Goal: Transaction & Acquisition: Purchase product/service

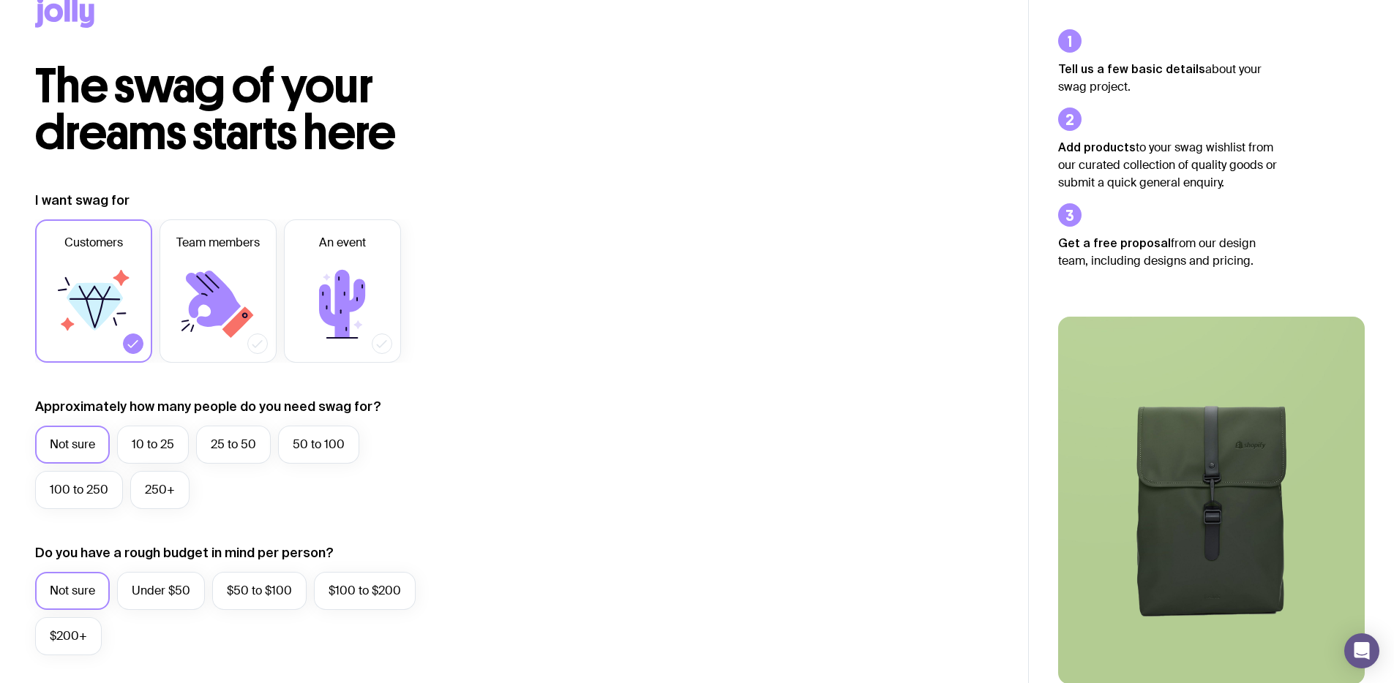
scroll to position [35, 0]
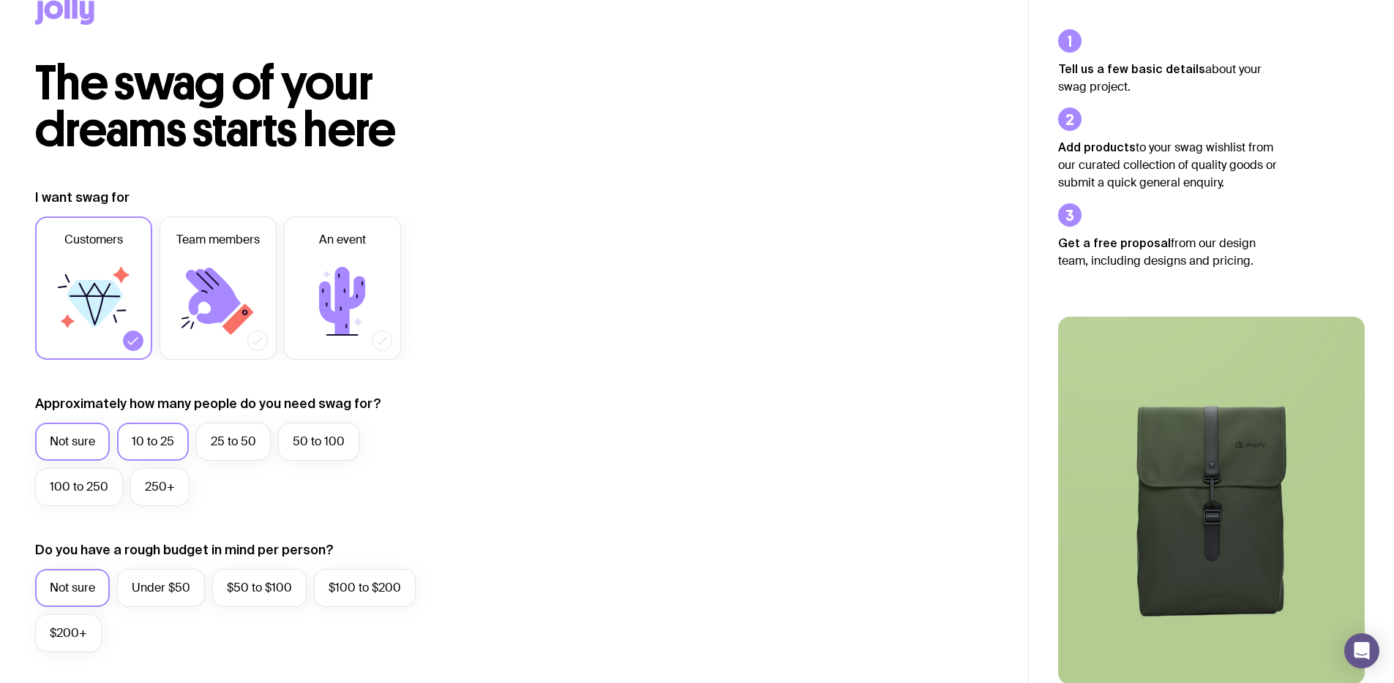
click at [157, 433] on label "10 to 25" at bounding box center [153, 442] width 72 height 38
click at [0, 0] on input "10 to 25" at bounding box center [0, 0] width 0 height 0
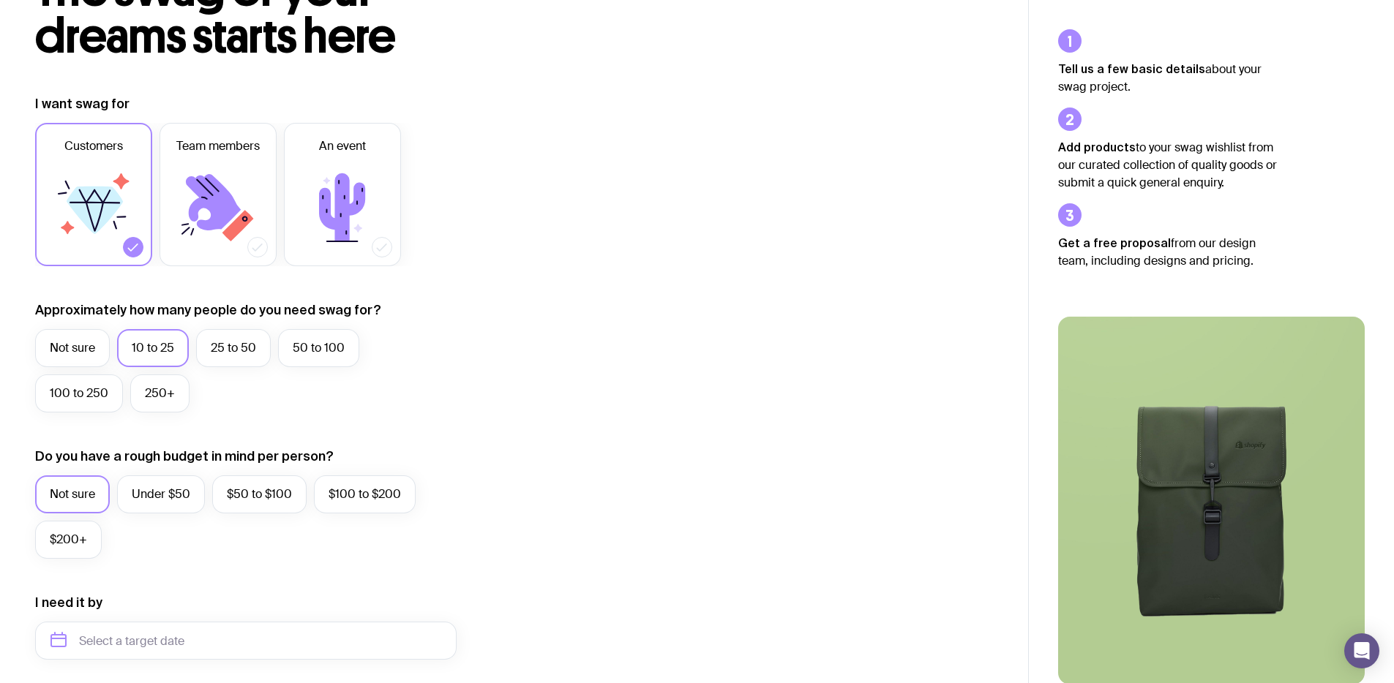
scroll to position [152, 0]
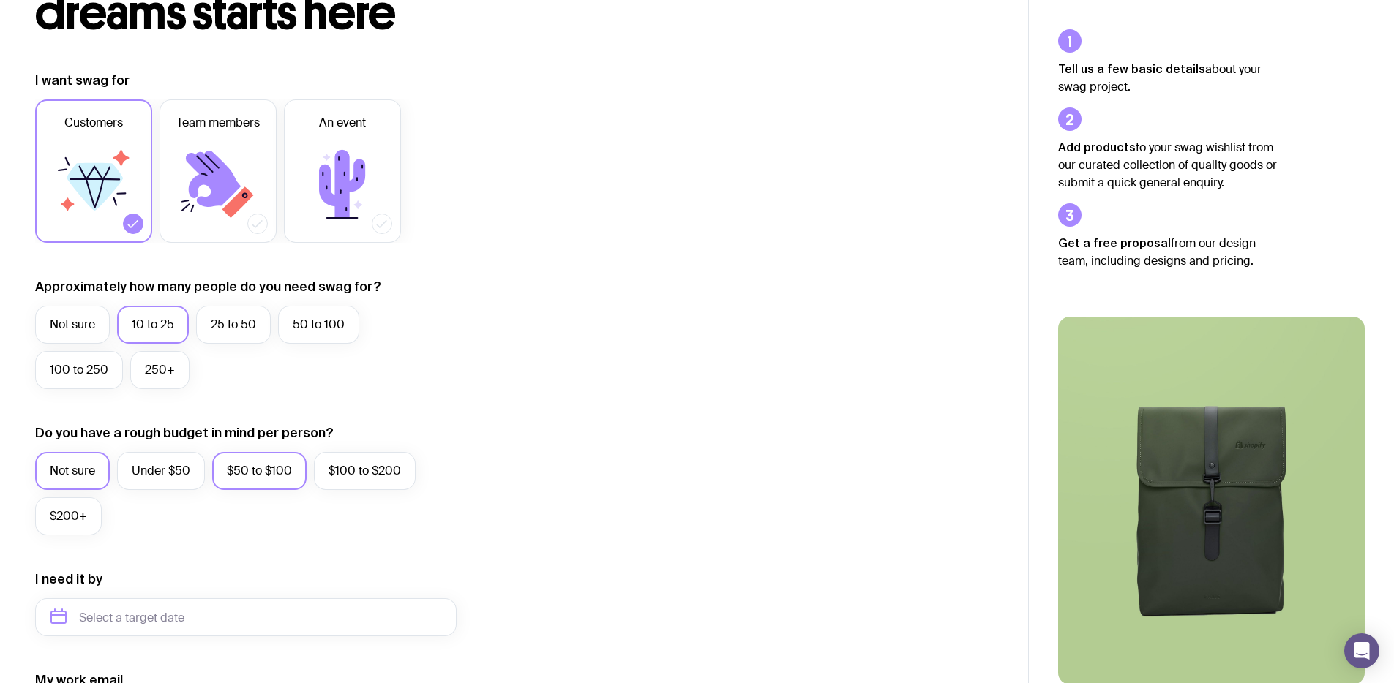
click at [239, 468] on label "$50 to $100" at bounding box center [259, 471] width 94 height 38
click at [0, 0] on input "$50 to $100" at bounding box center [0, 0] width 0 height 0
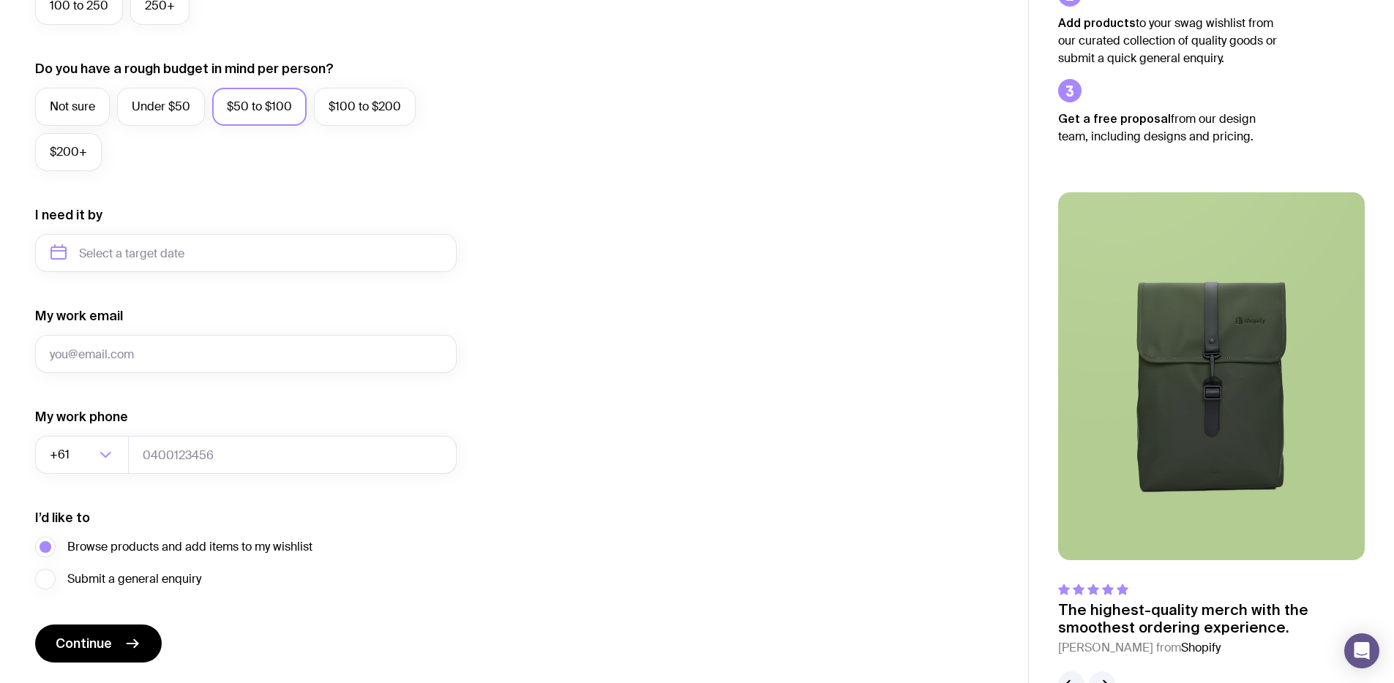
scroll to position [560, 0]
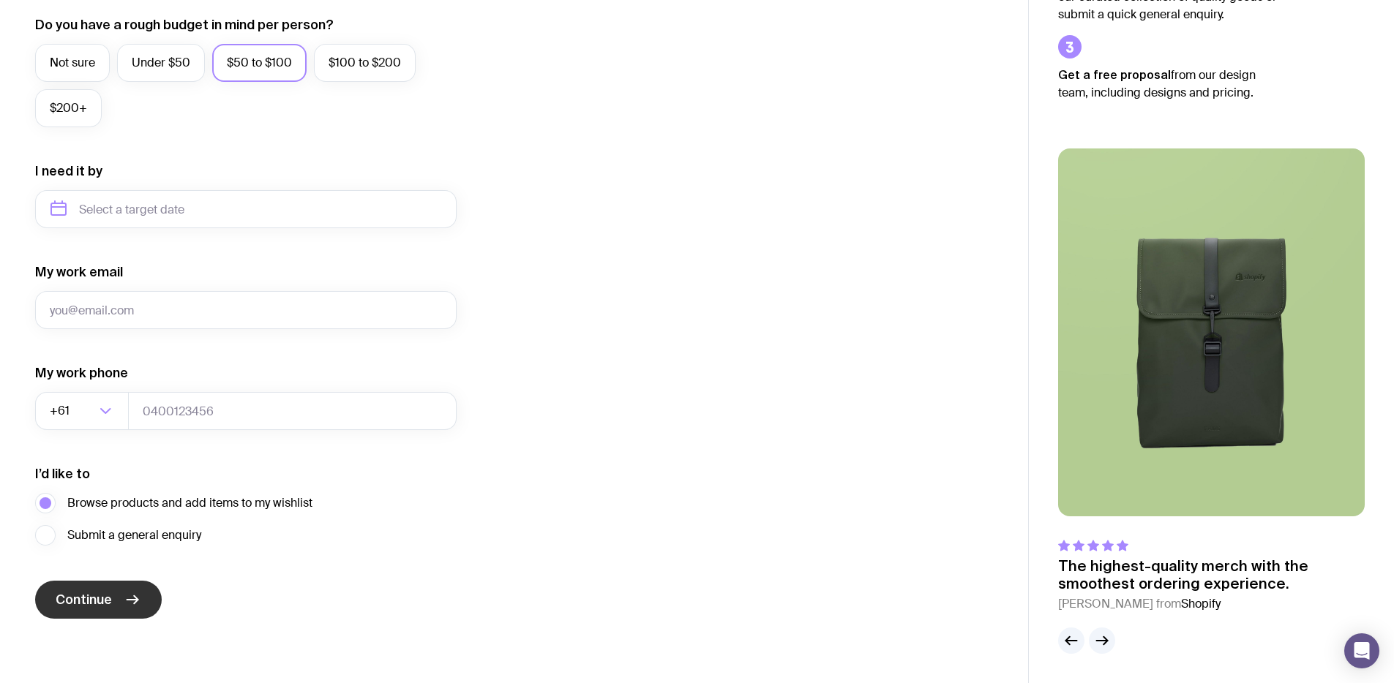
click at [119, 593] on button "Continue" at bounding box center [98, 600] width 127 height 38
click at [138, 607] on icon "submit" at bounding box center [133, 600] width 18 height 18
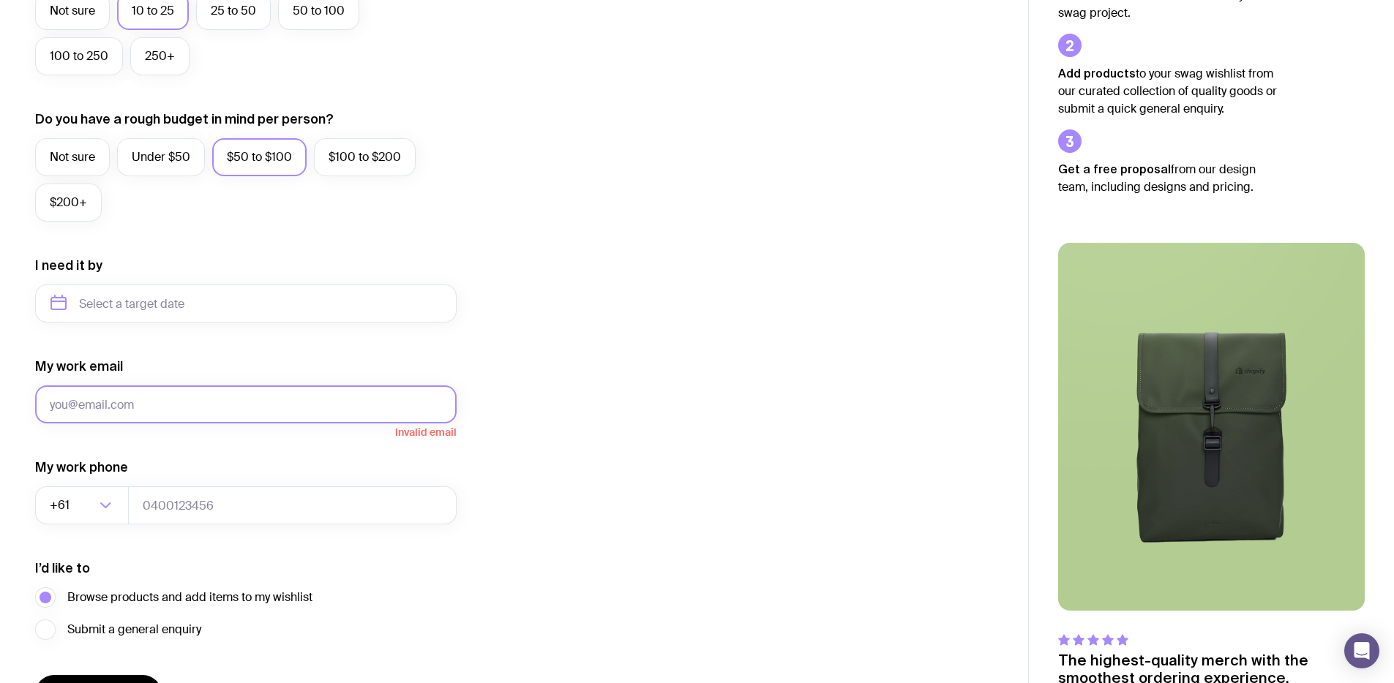
scroll to position [0, 0]
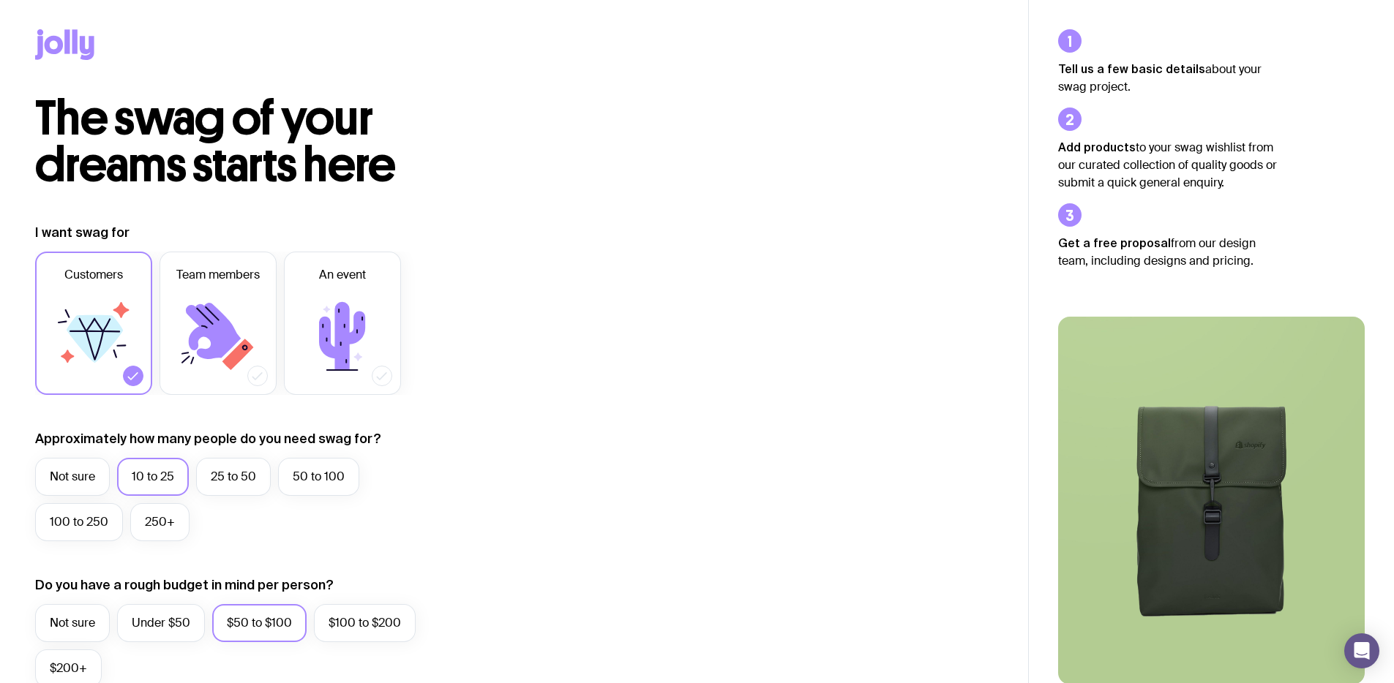
click at [78, 42] on icon at bounding box center [64, 44] width 59 height 31
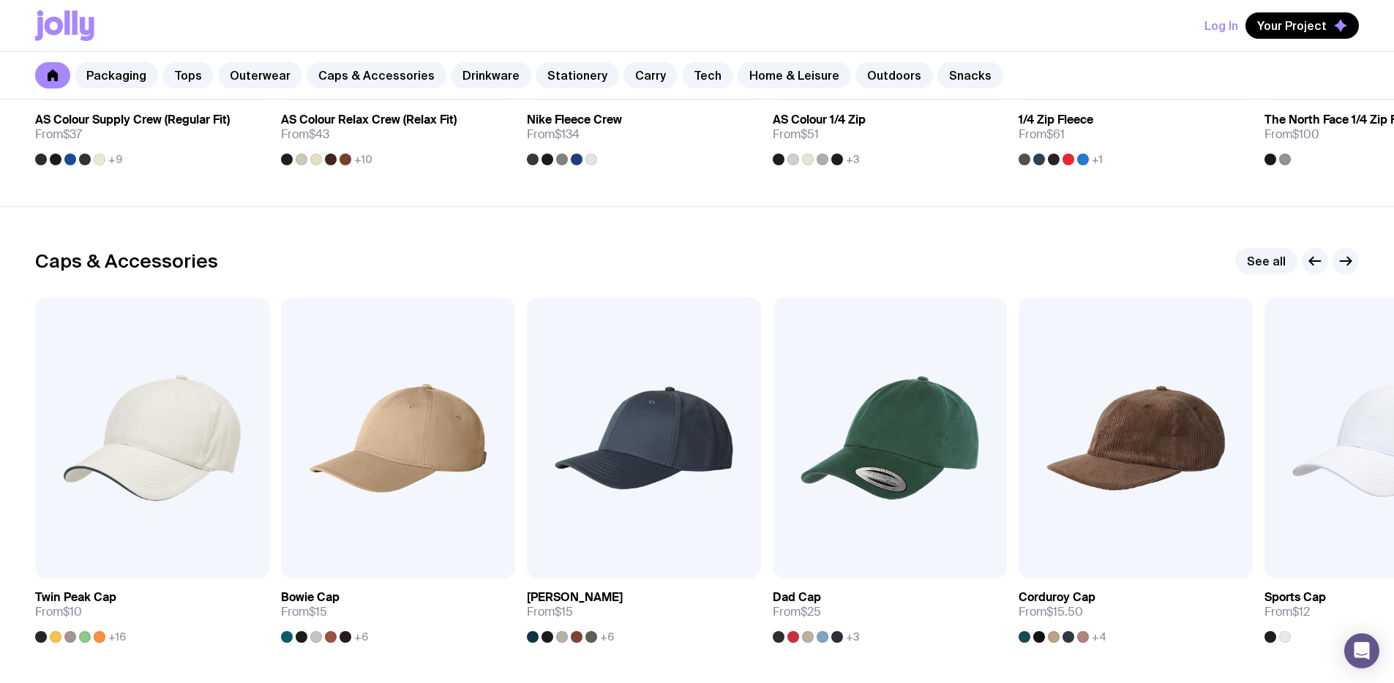
scroll to position [1571, 0]
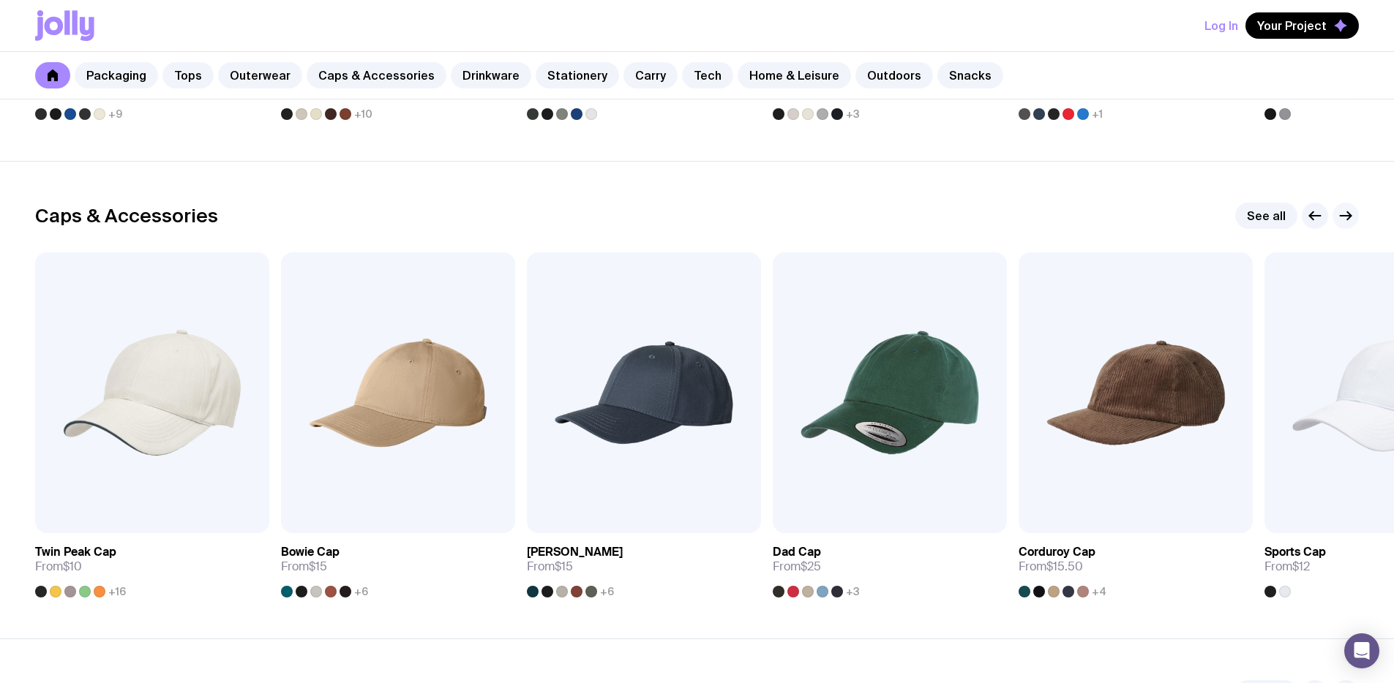
click at [1347, 214] on icon "button" at bounding box center [1346, 216] width 18 height 18
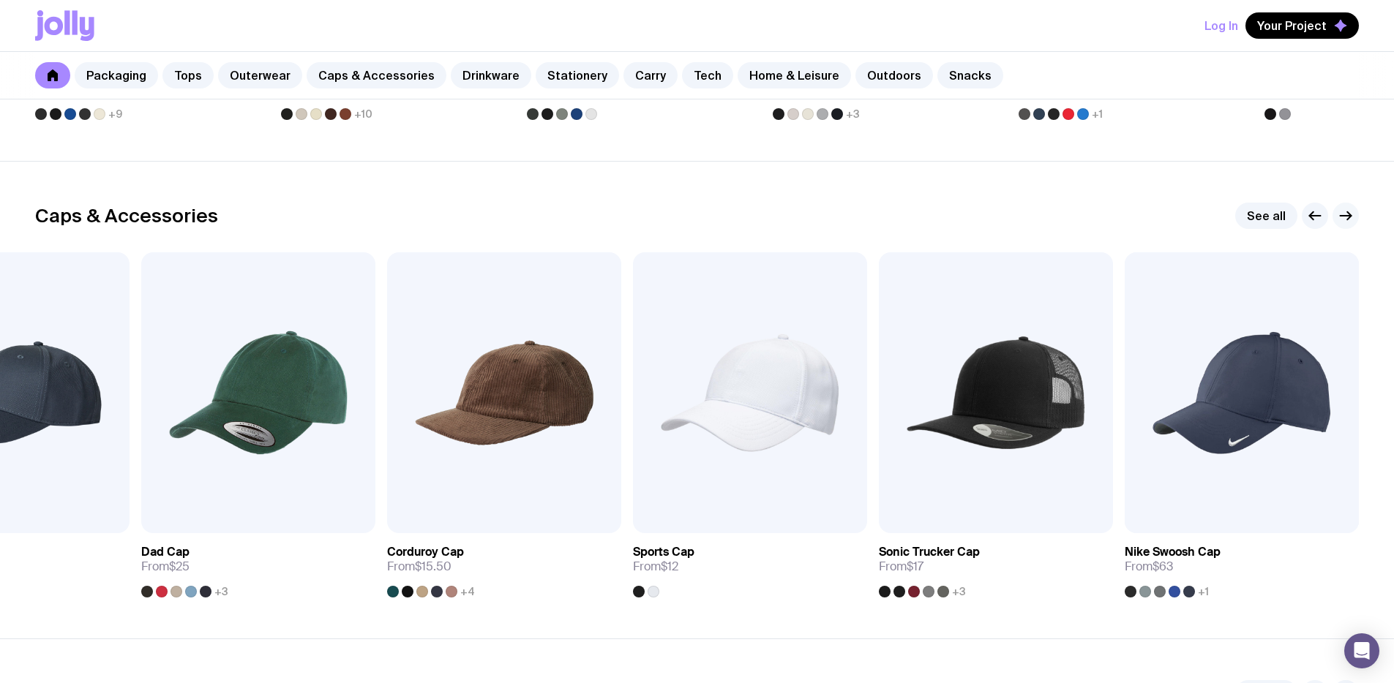
click at [1347, 214] on icon "button" at bounding box center [1346, 216] width 18 height 18
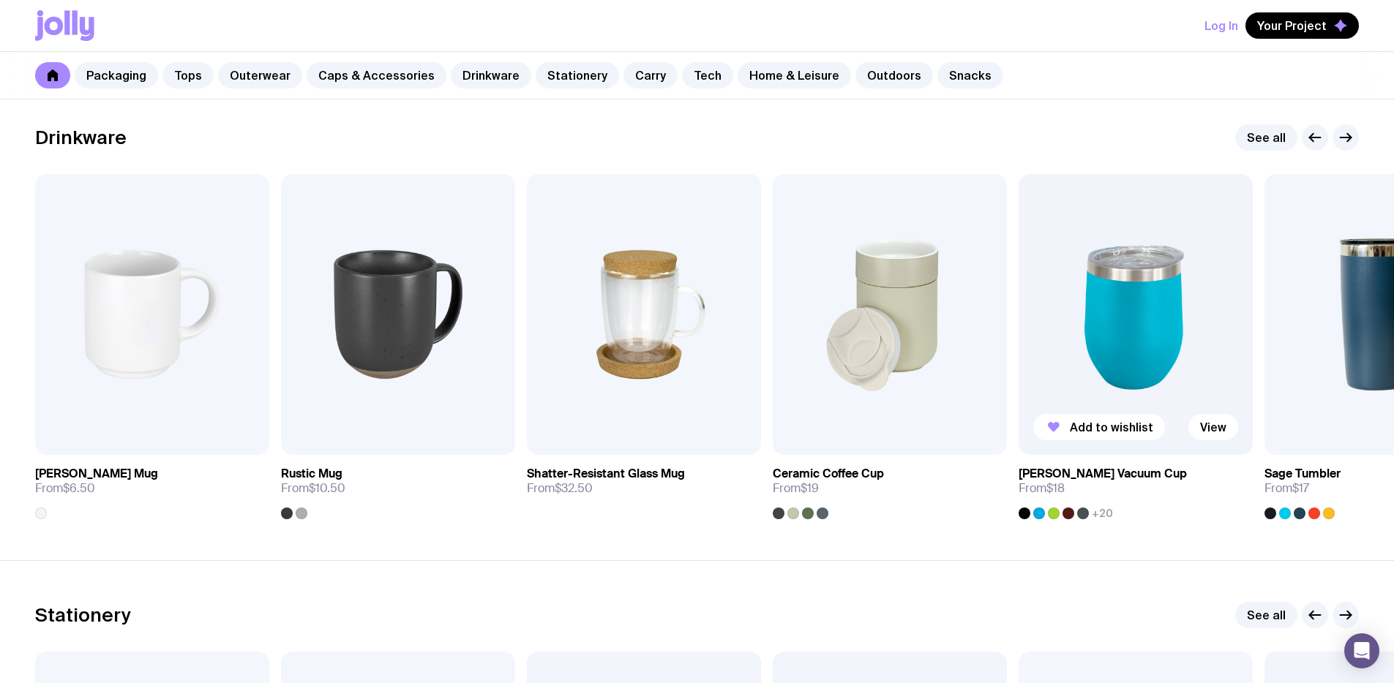
scroll to position [2087, 0]
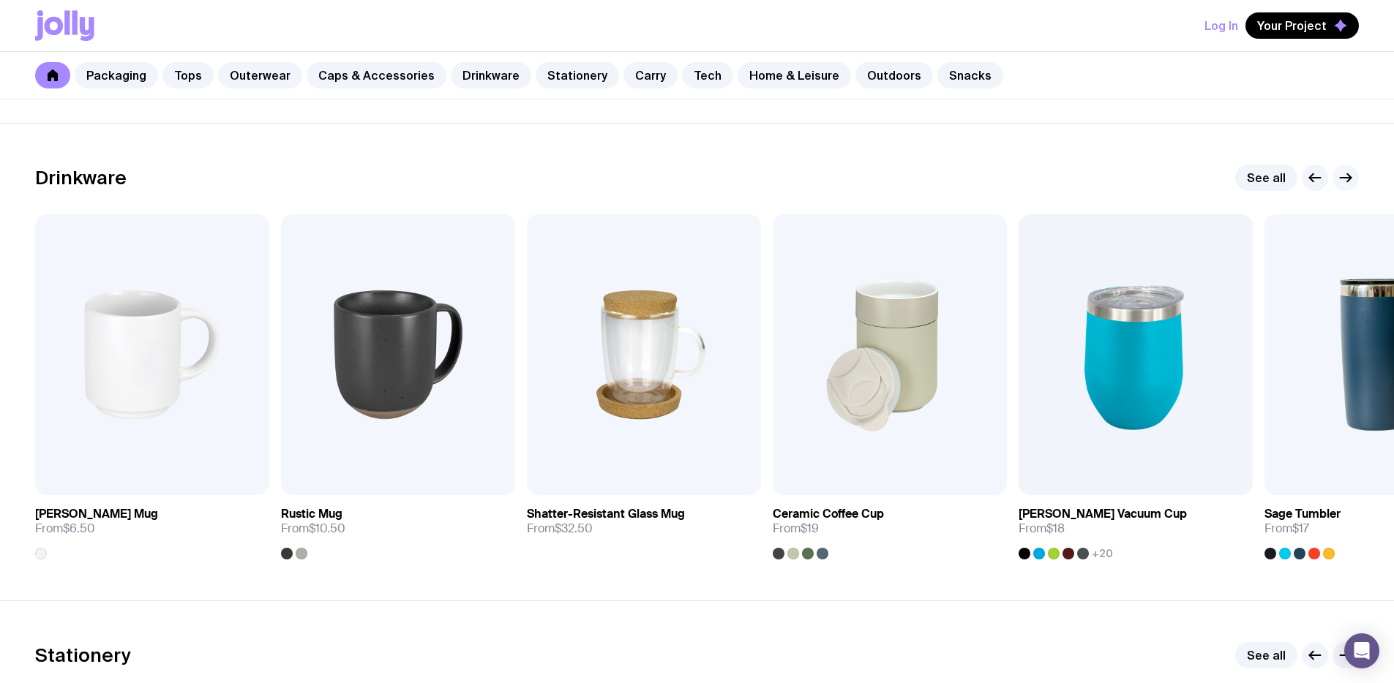
click at [1351, 176] on icon "button" at bounding box center [1346, 178] width 18 height 18
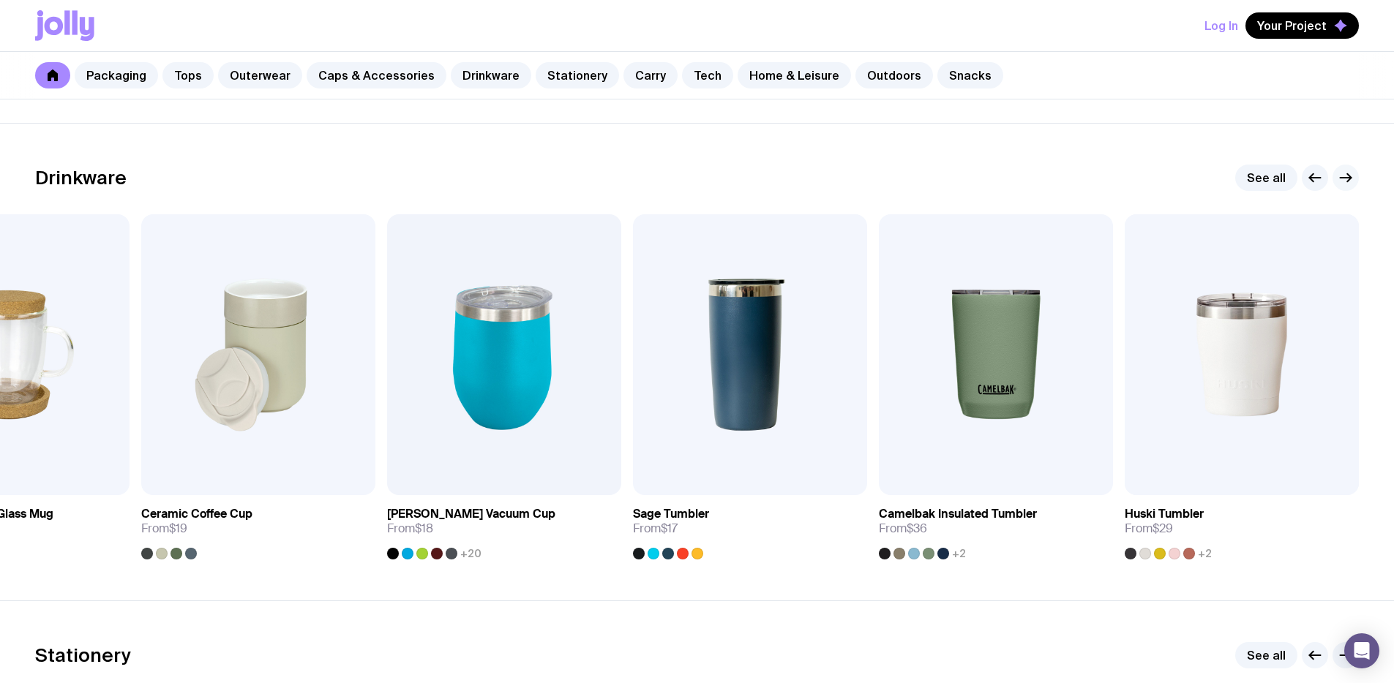
click at [1351, 176] on icon "button" at bounding box center [1346, 178] width 18 height 18
click at [1344, 178] on icon "button" at bounding box center [1345, 178] width 11 height 0
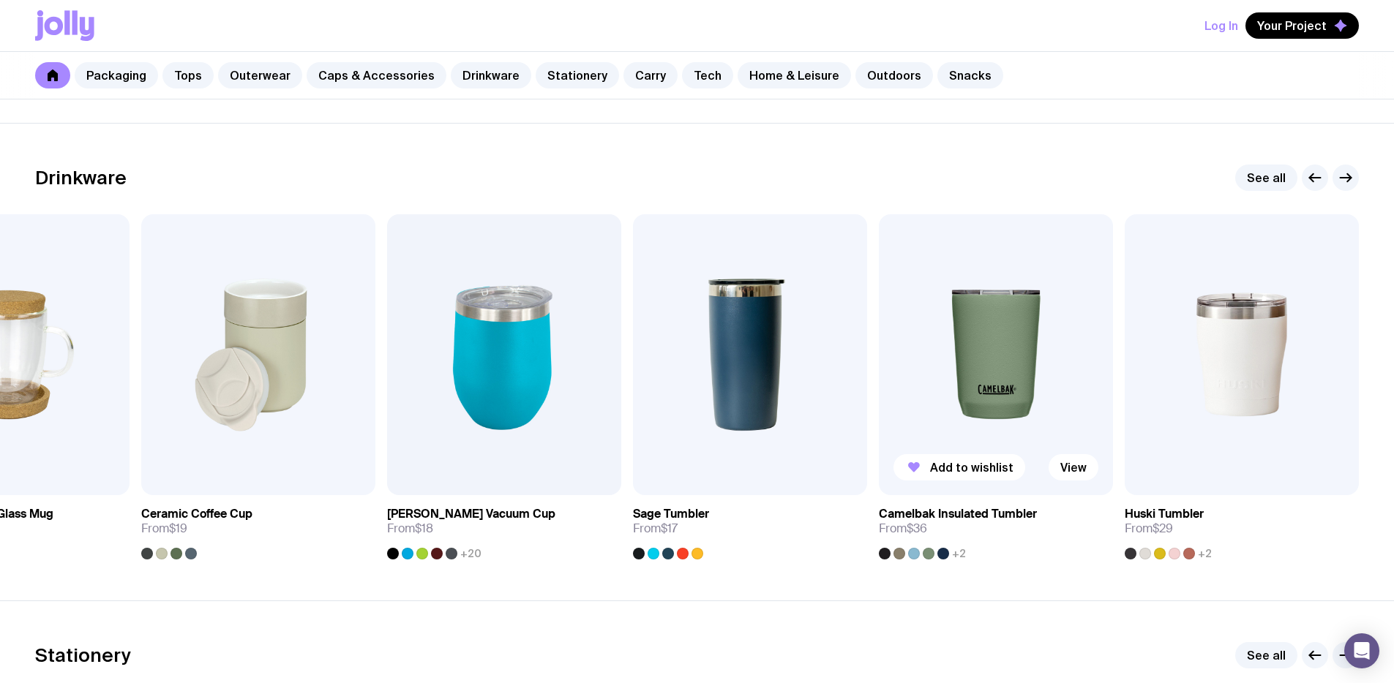
click at [992, 347] on img at bounding box center [996, 354] width 234 height 281
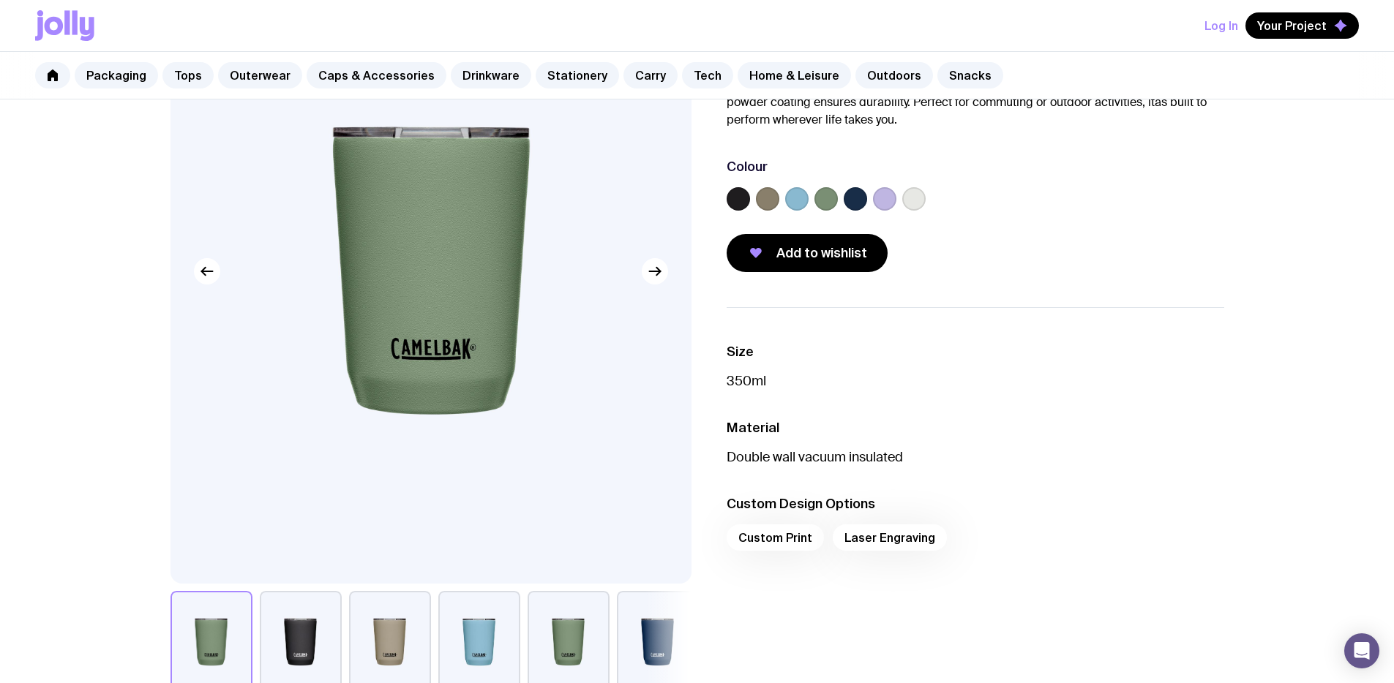
scroll to position [138, 0]
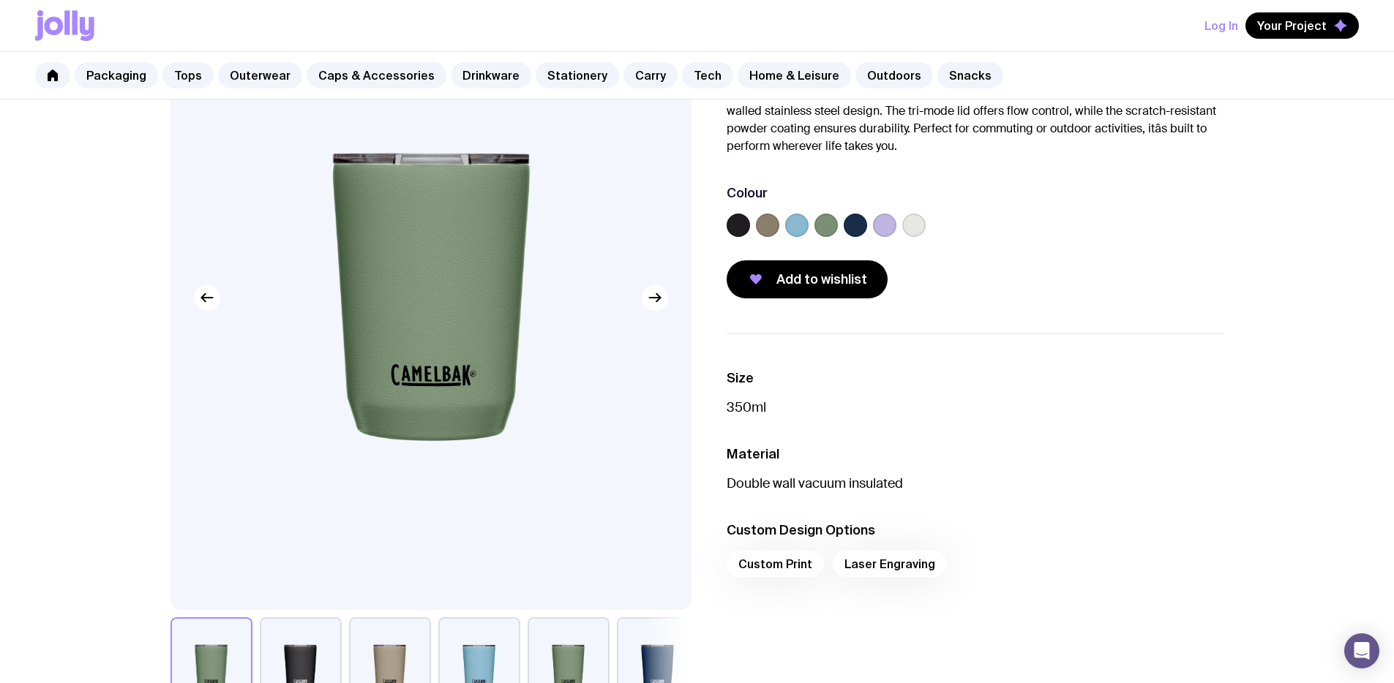
click at [497, 639] on button "button" at bounding box center [479, 668] width 82 height 102
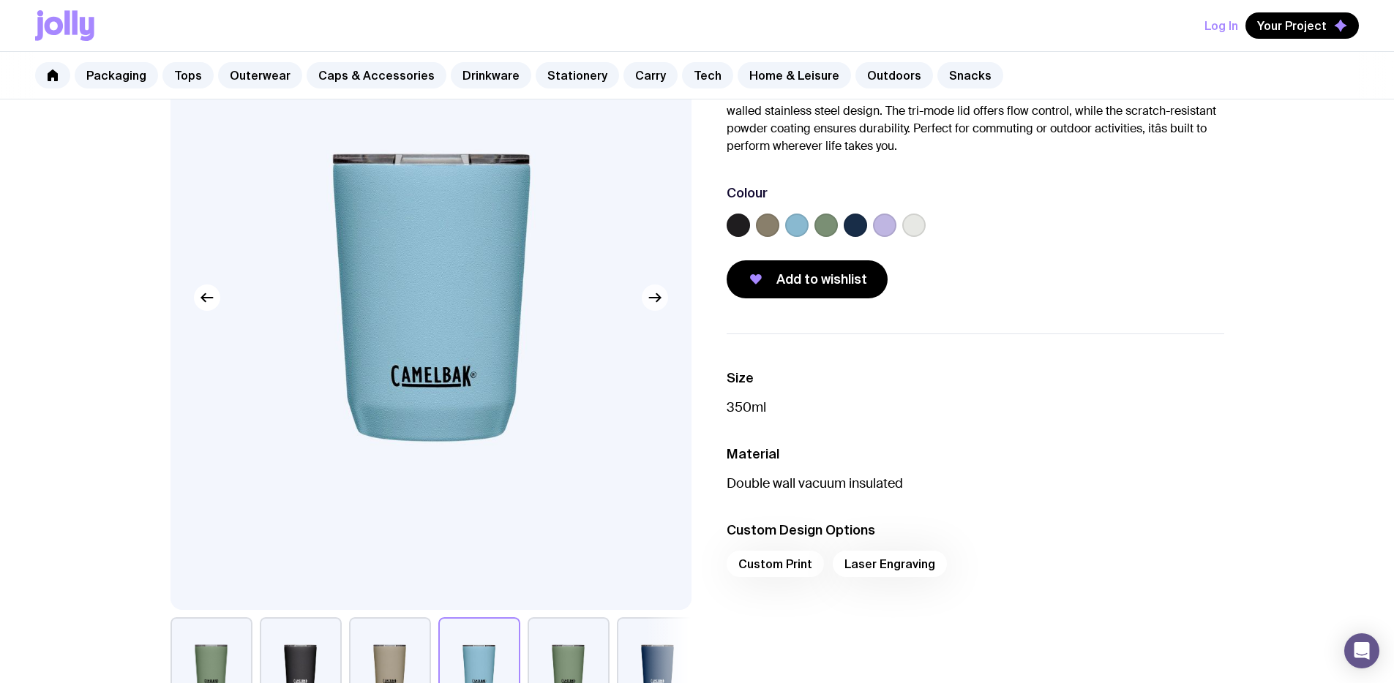
click at [651, 298] on icon "button" at bounding box center [655, 298] width 18 height 18
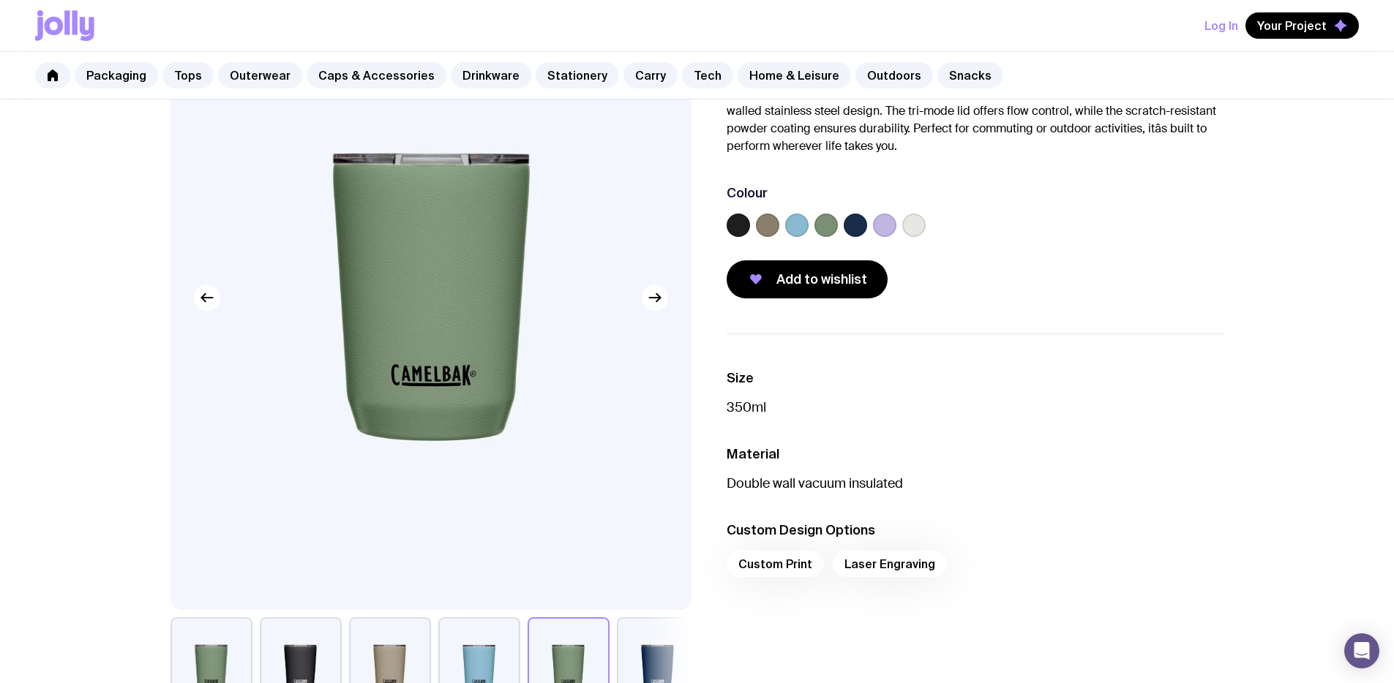
click at [769, 563] on div "Custom Print Laser Engraving" at bounding box center [974, 568] width 497 height 35
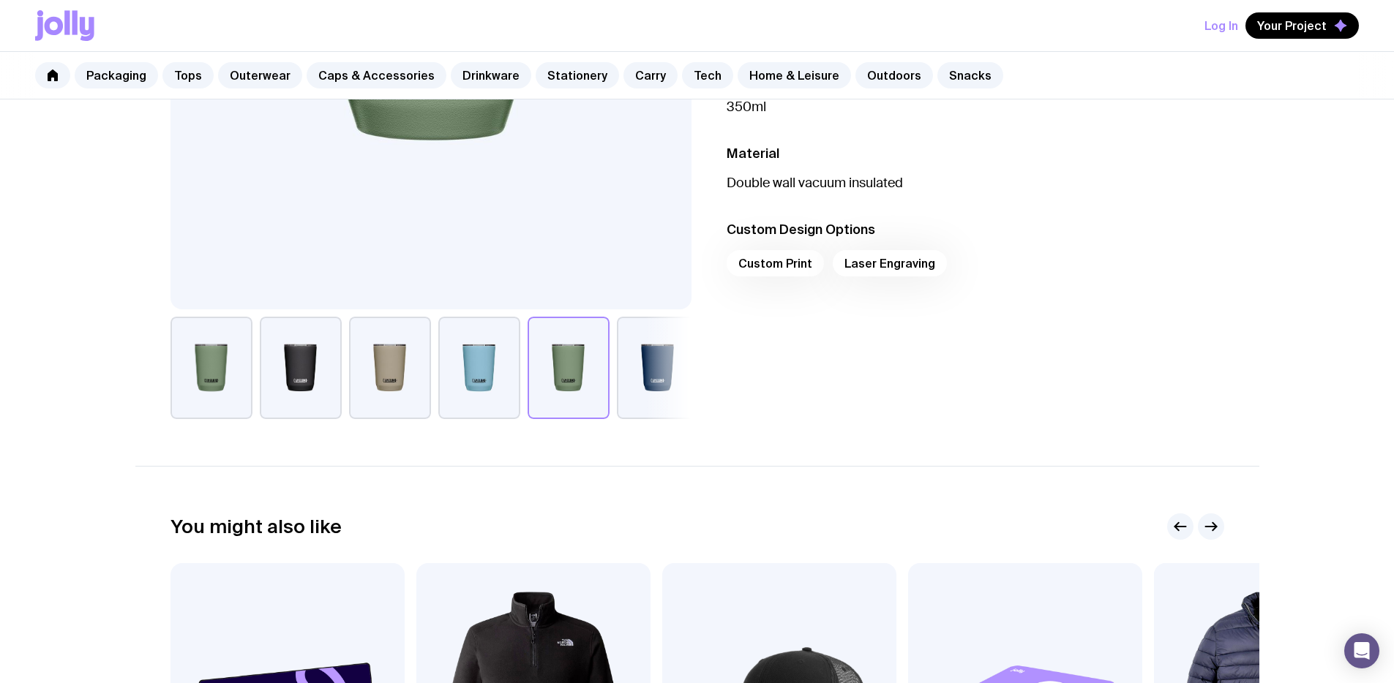
click at [778, 259] on div "Custom Print Laser Engraving" at bounding box center [974, 267] width 497 height 35
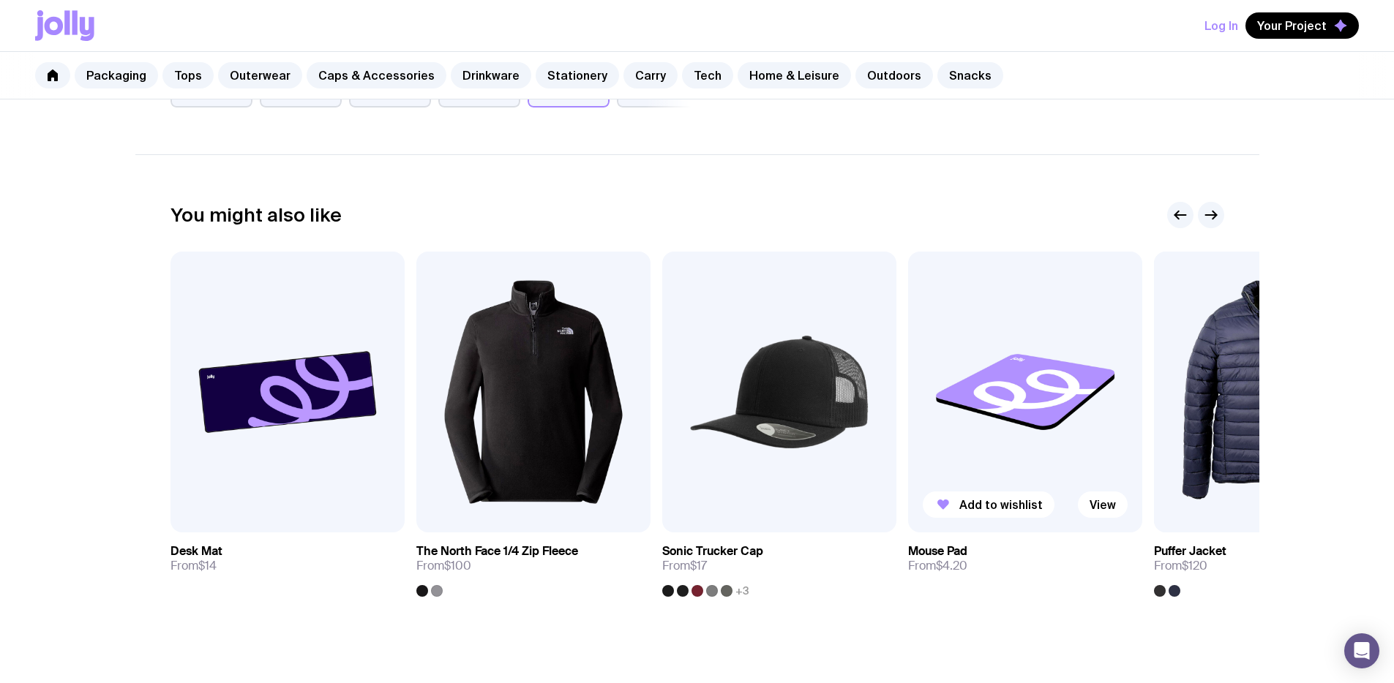
scroll to position [751, 0]
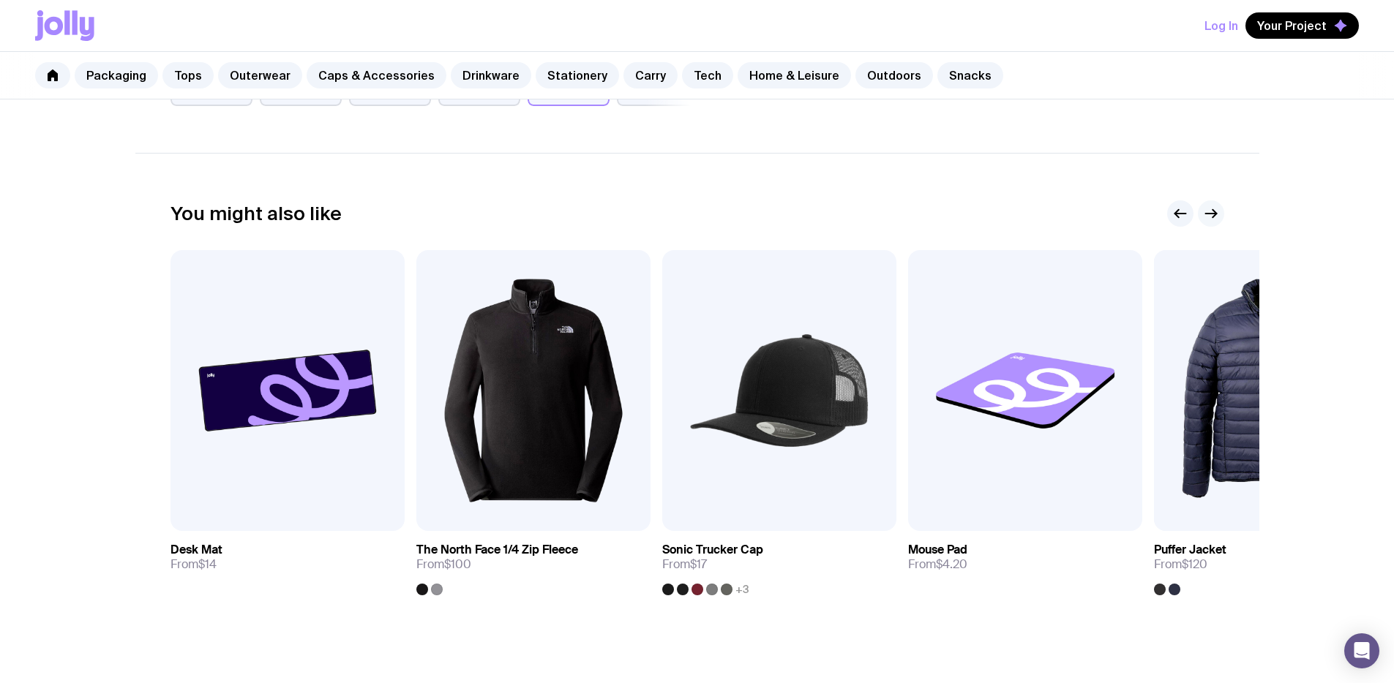
click at [1209, 212] on icon "button" at bounding box center [1211, 214] width 18 height 18
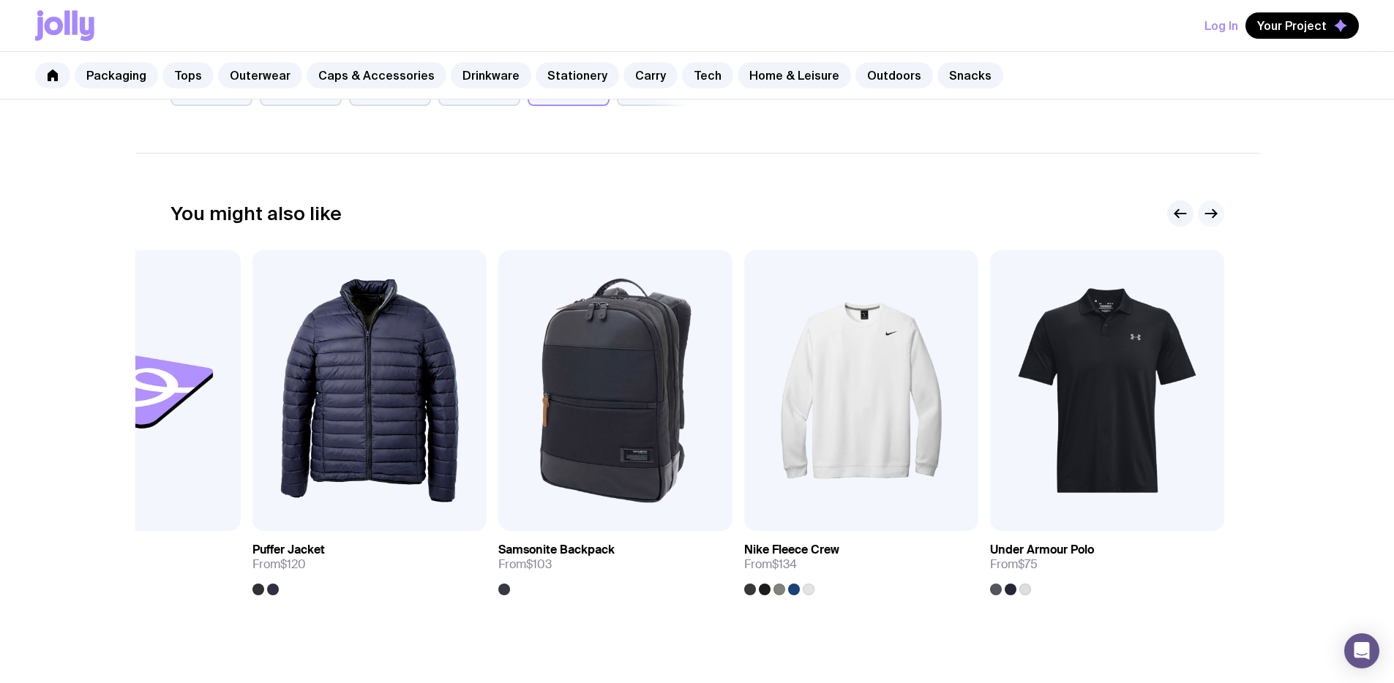
click at [1209, 212] on icon "button" at bounding box center [1211, 214] width 18 height 18
click at [369, 70] on link "Caps & Accessories" at bounding box center [377, 75] width 140 height 26
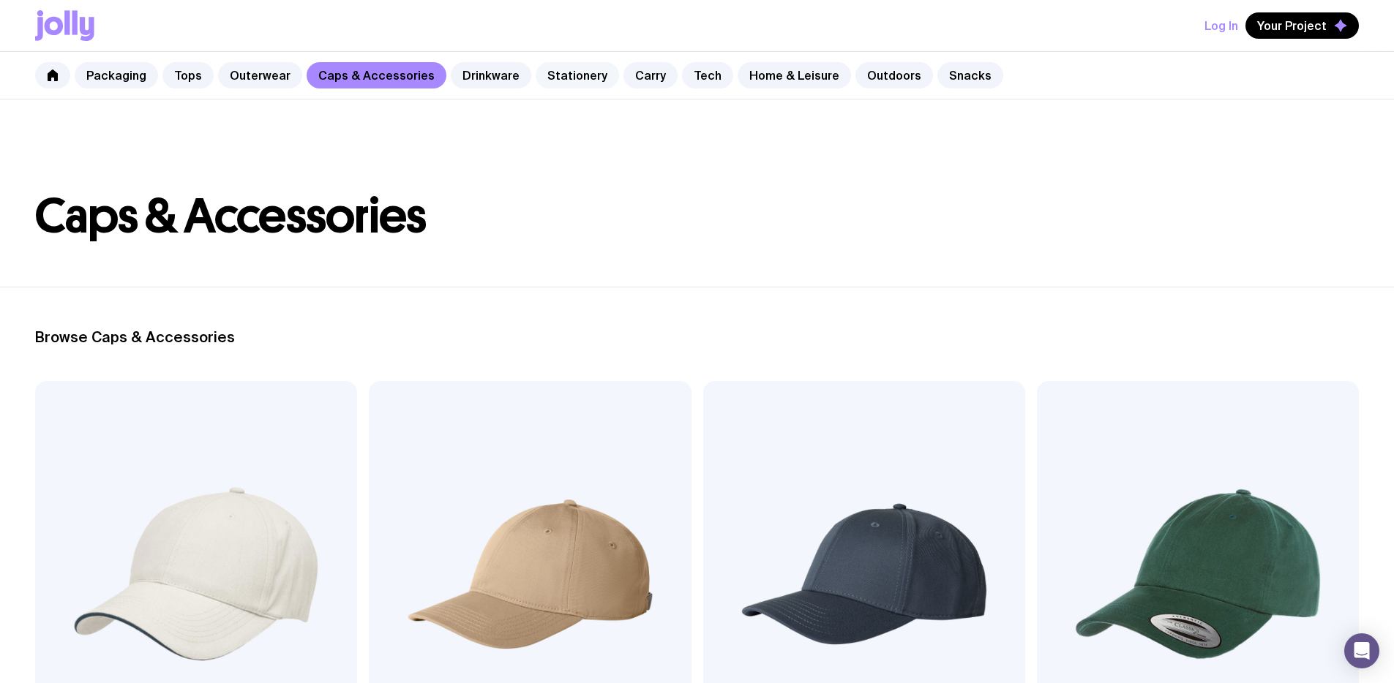
click at [562, 74] on link "Stationery" at bounding box center [577, 75] width 83 height 26
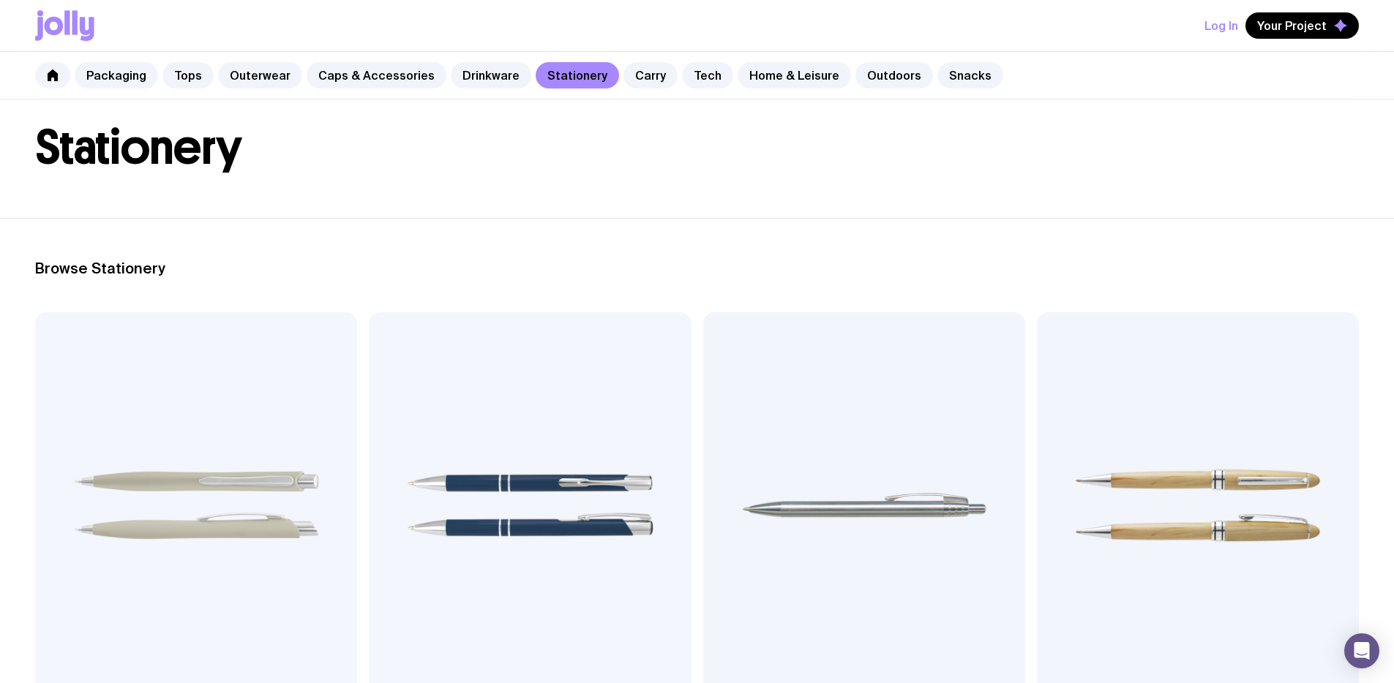
scroll to position [102, 0]
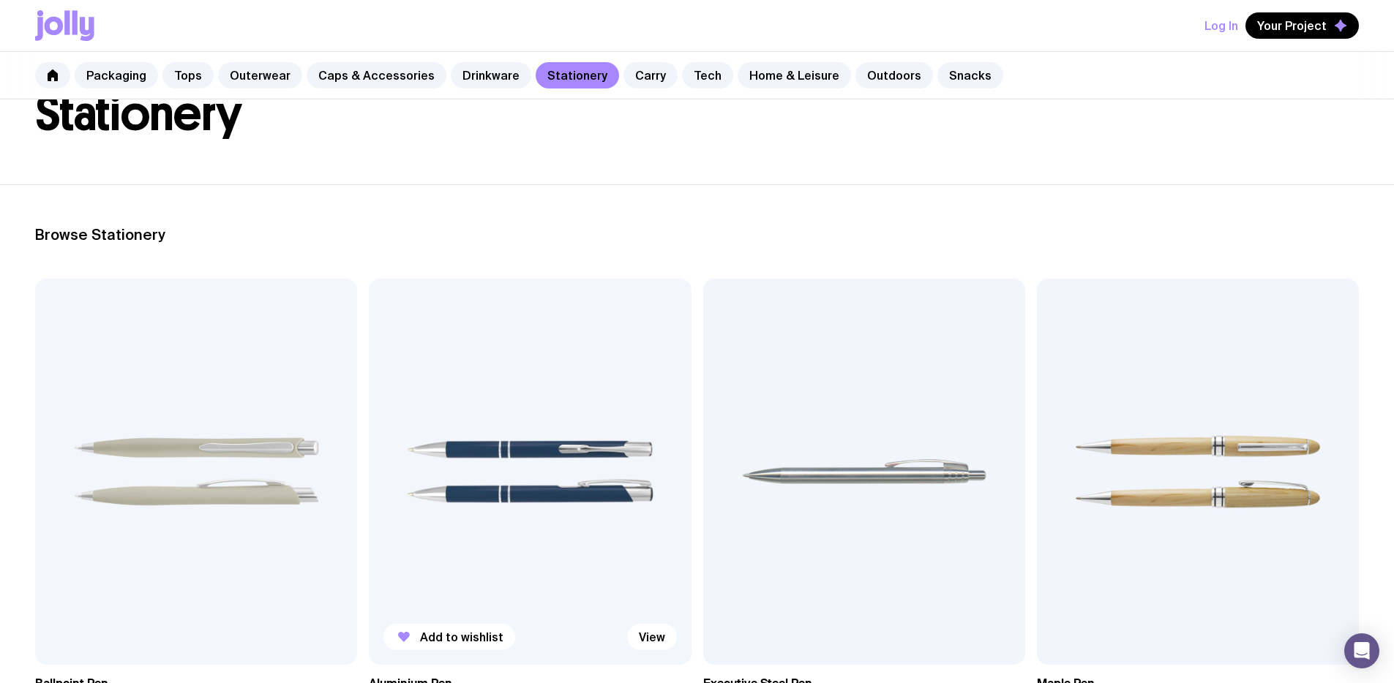
click at [369, 406] on img at bounding box center [530, 472] width 322 height 386
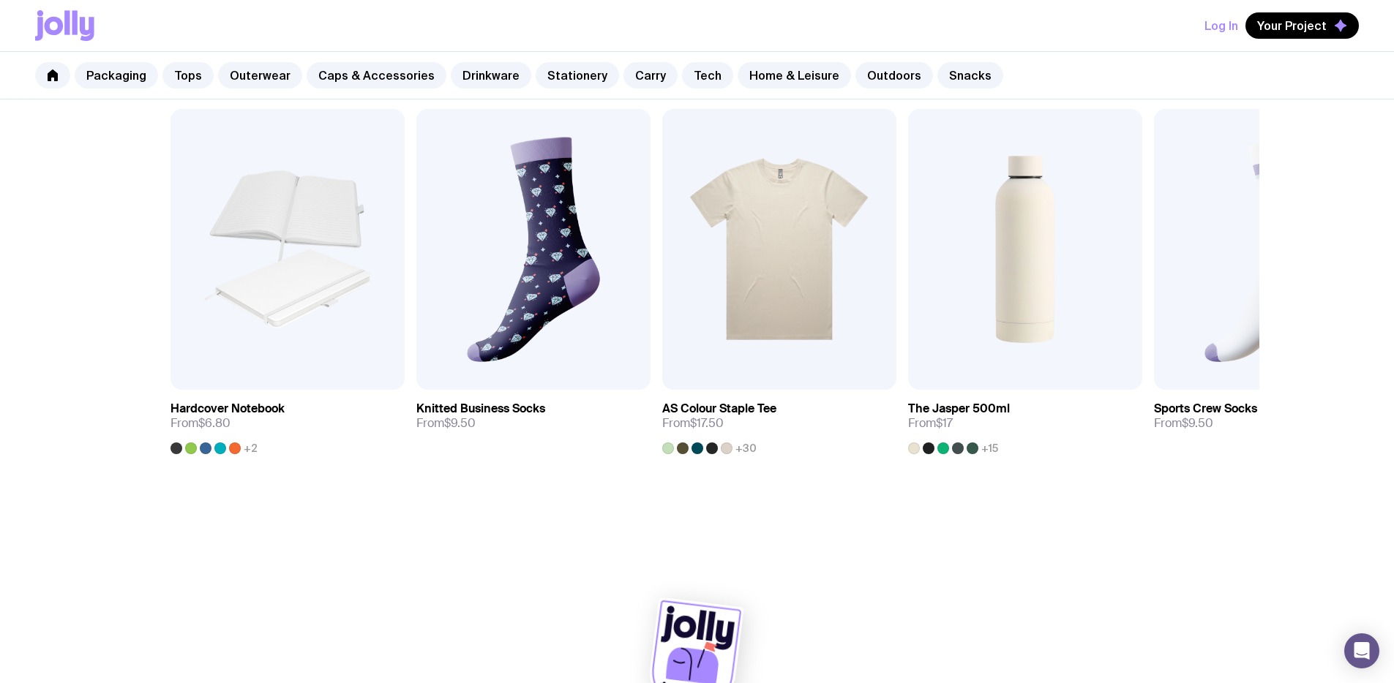
scroll to position [895, 0]
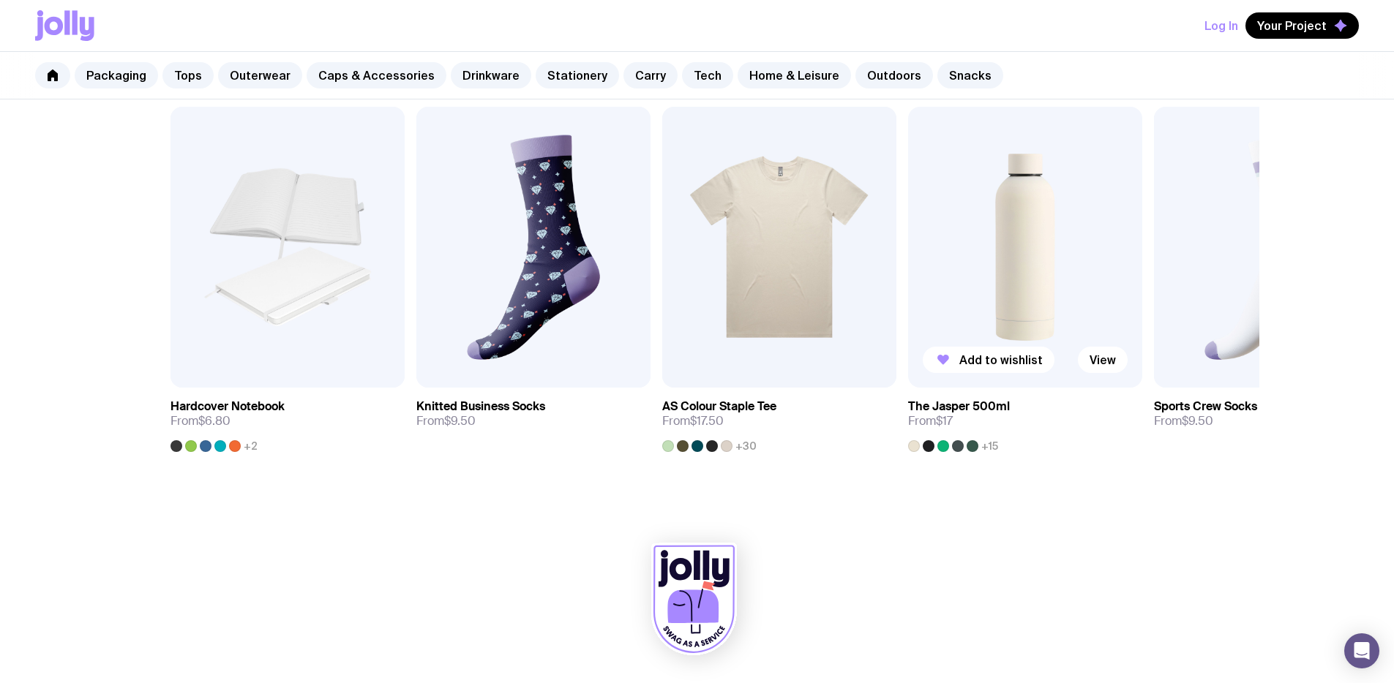
click at [1024, 273] on img at bounding box center [1025, 247] width 234 height 281
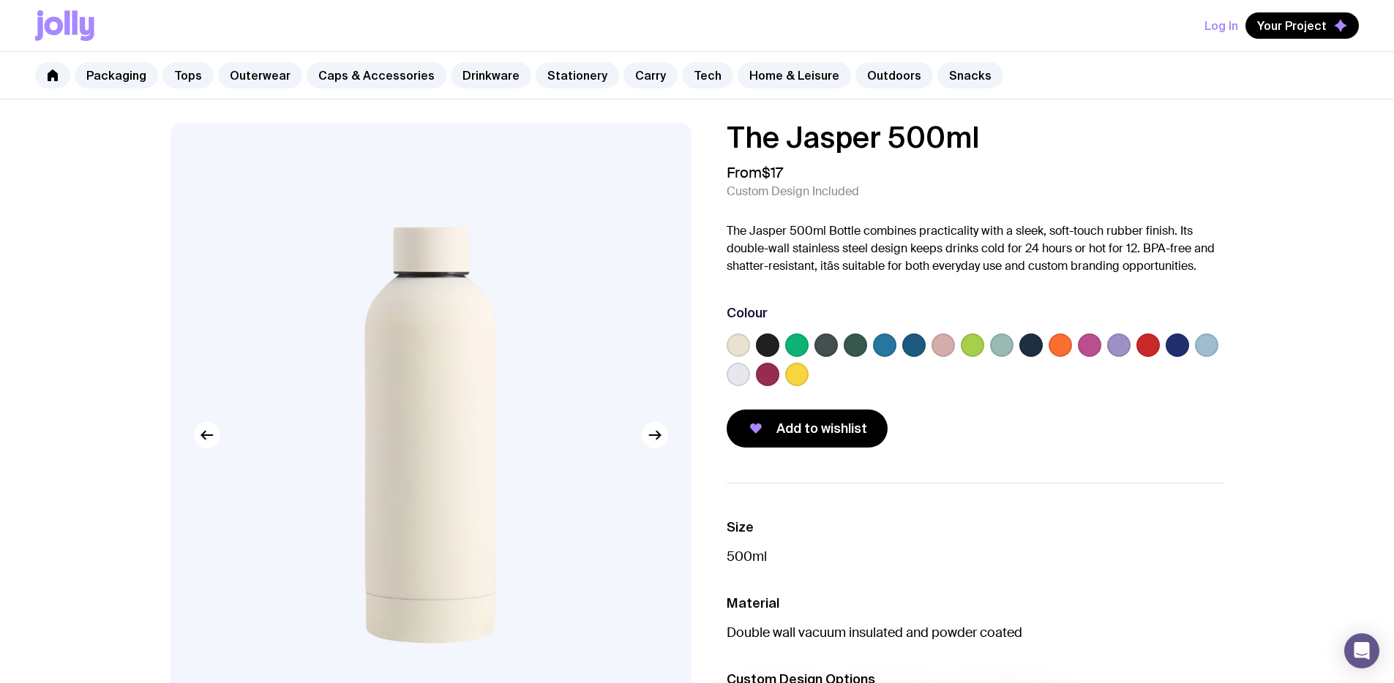
click at [887, 345] on label at bounding box center [884, 345] width 23 height 23
click at [0, 0] on input "radio" at bounding box center [0, 0] width 0 height 0
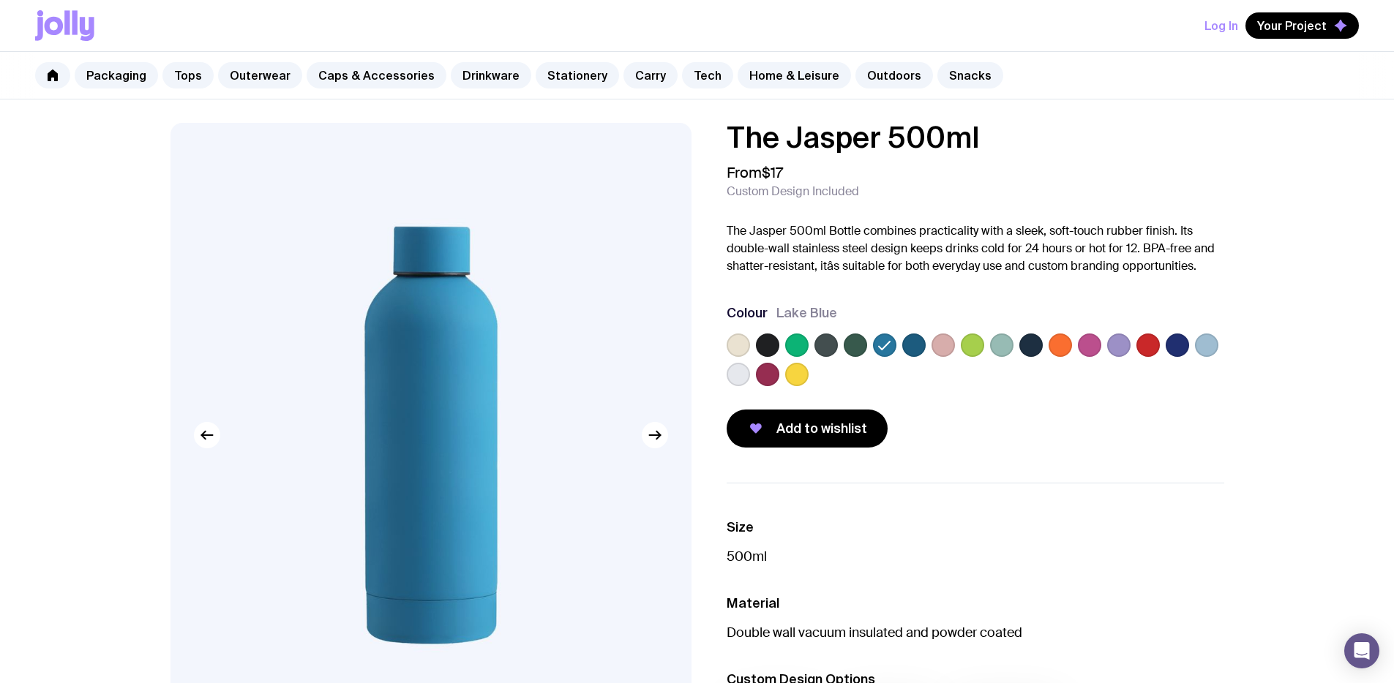
click at [916, 348] on label at bounding box center [913, 345] width 23 height 23
click at [0, 0] on input "radio" at bounding box center [0, 0] width 0 height 0
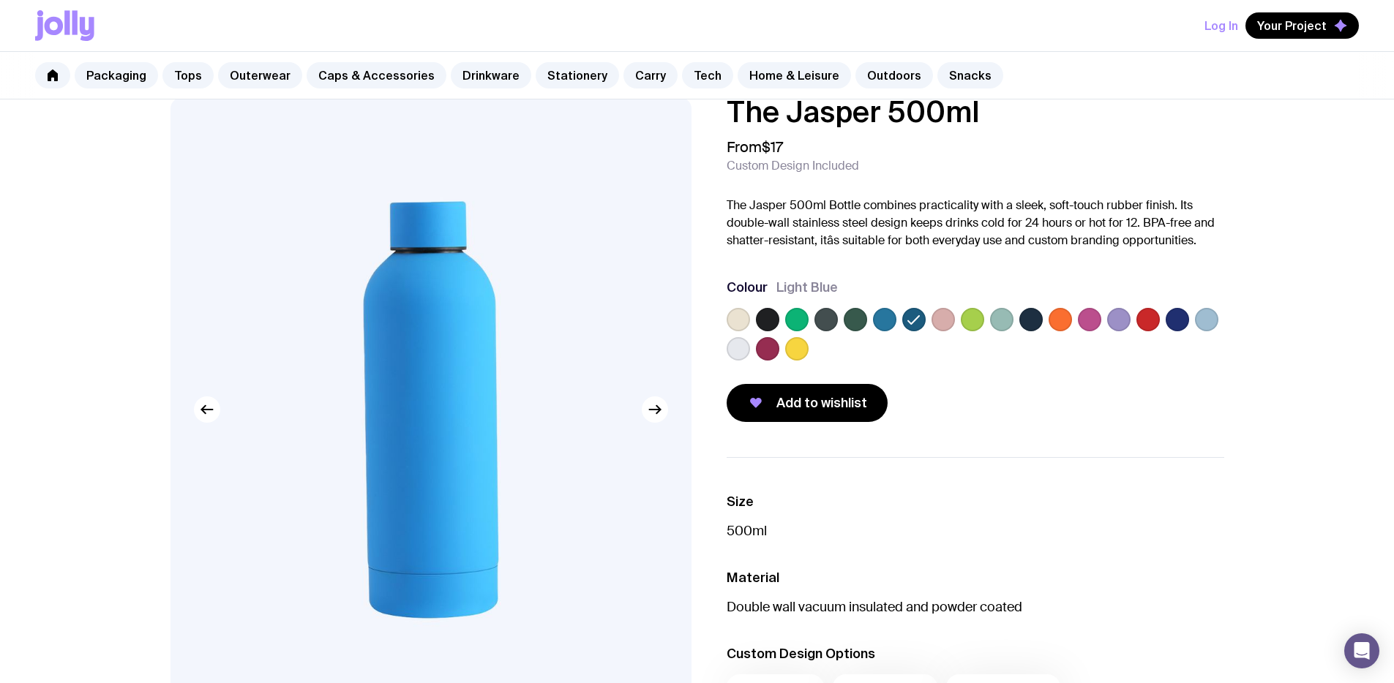
scroll to position [335, 0]
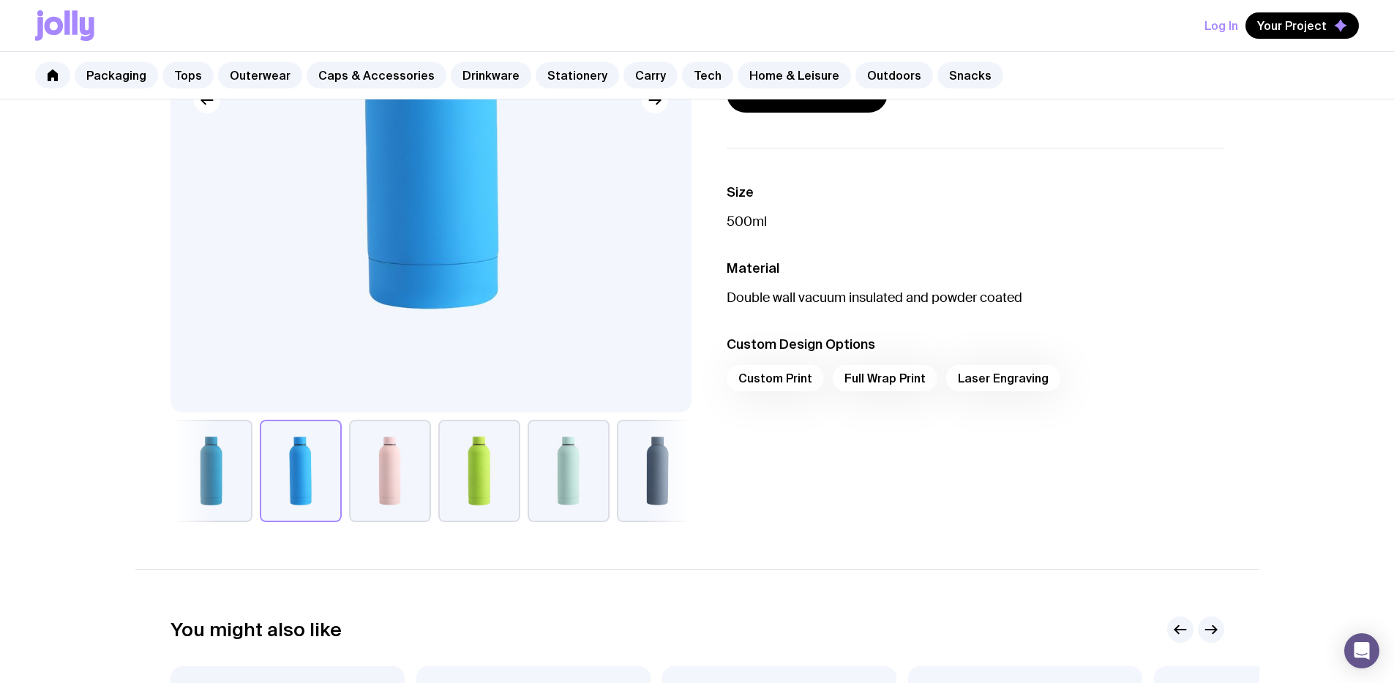
click at [585, 470] on button "button" at bounding box center [568, 471] width 82 height 102
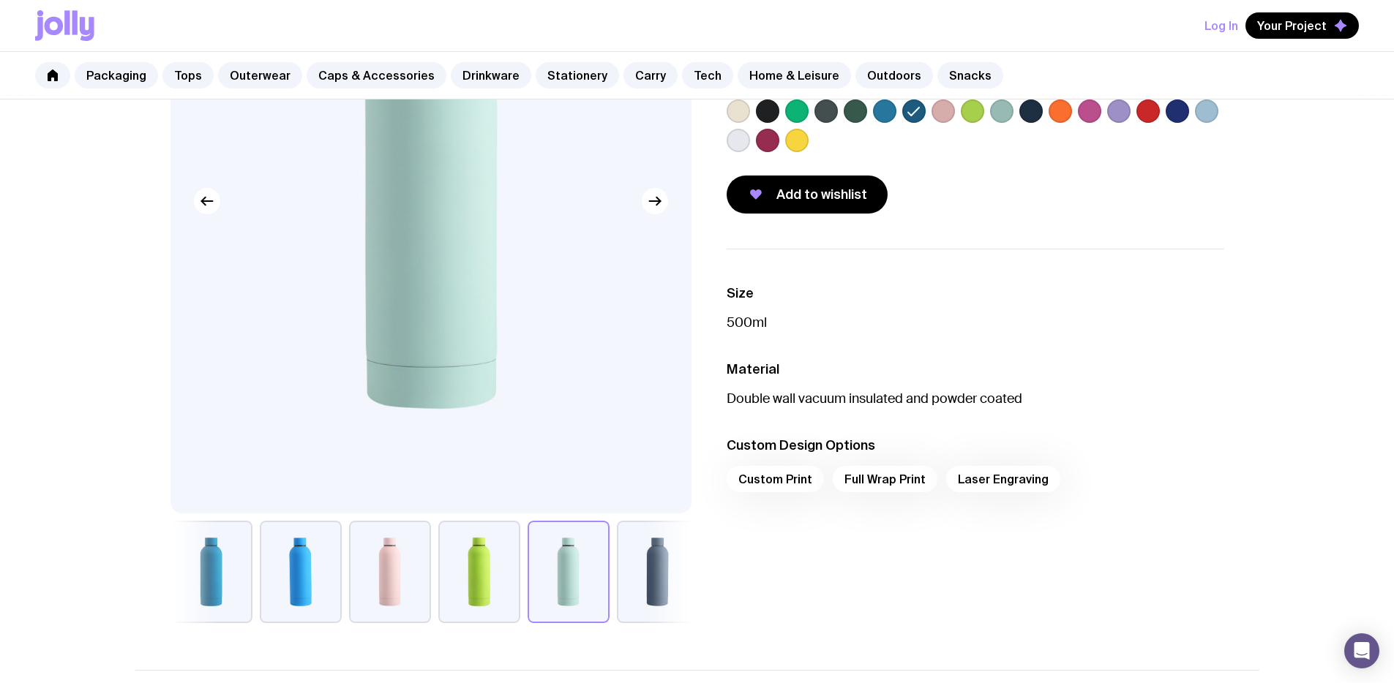
scroll to position [230, 0]
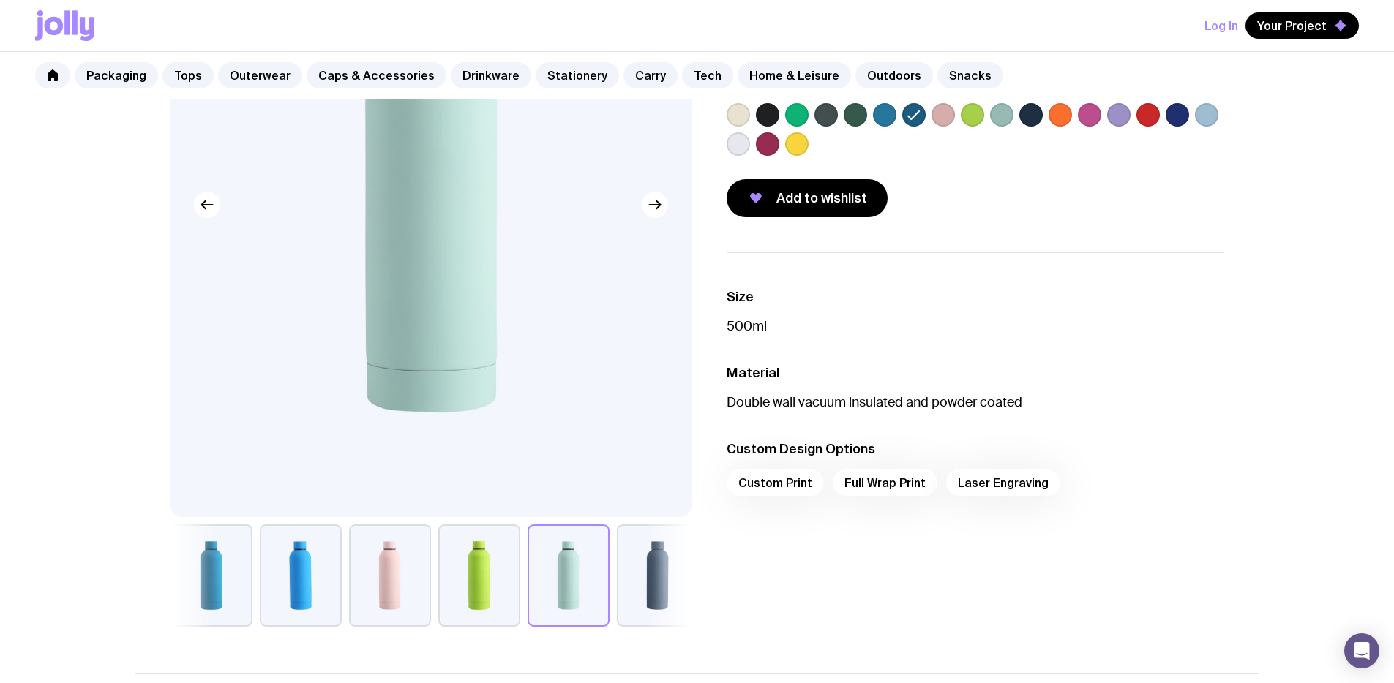
click at [222, 587] on button "button" at bounding box center [211, 576] width 82 height 102
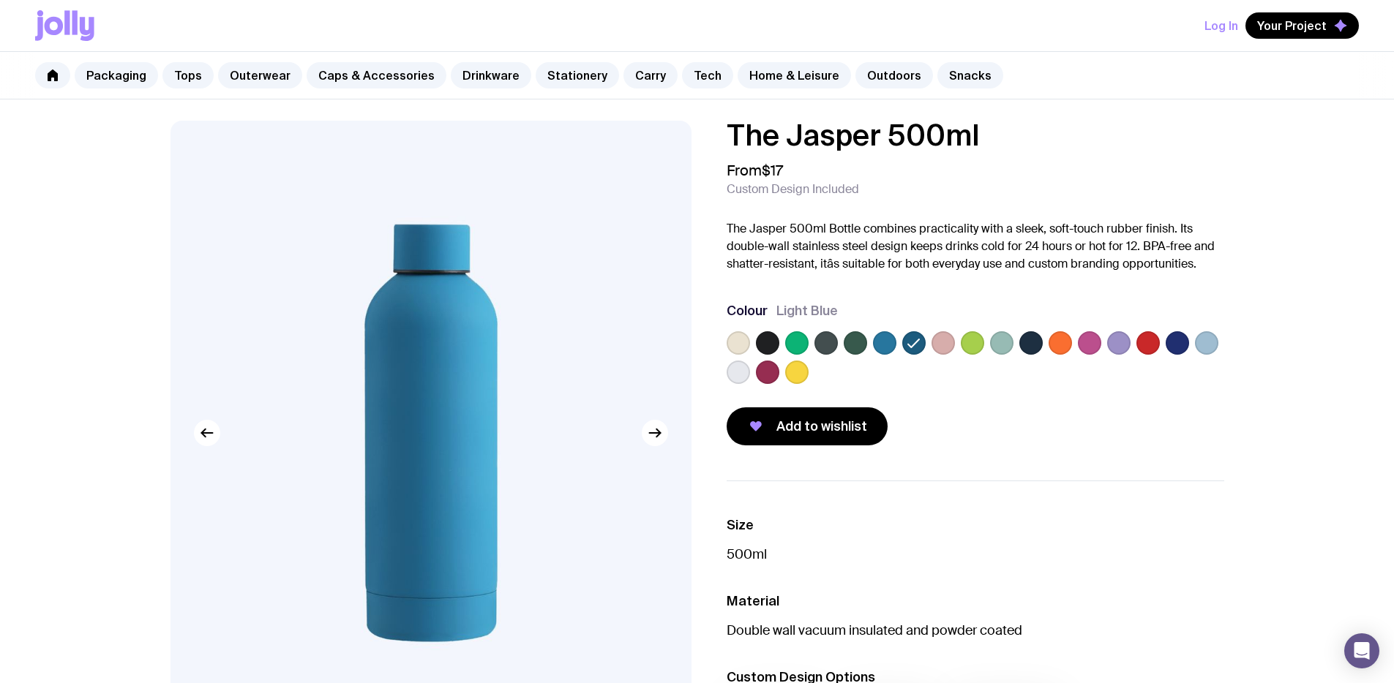
scroll to position [3, 0]
click at [1203, 348] on label at bounding box center [1206, 342] width 23 height 23
click at [0, 0] on input "radio" at bounding box center [0, 0] width 0 height 0
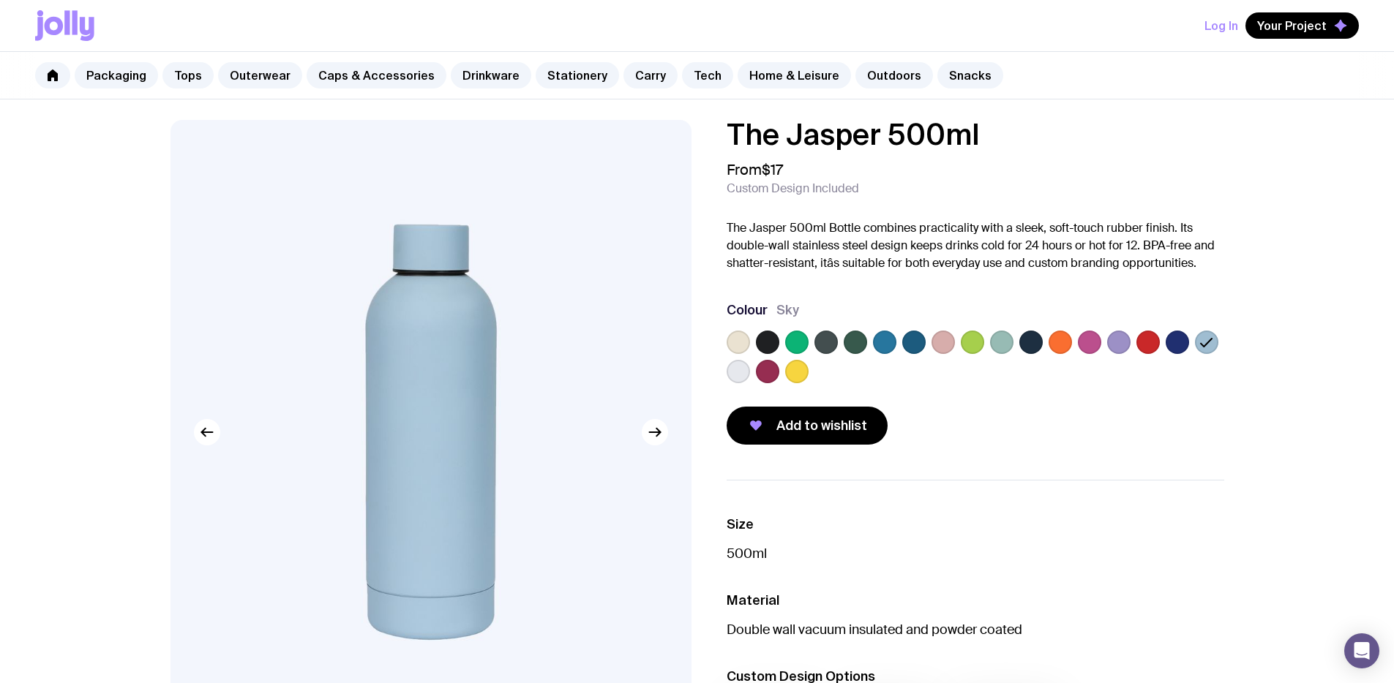
click at [882, 345] on label at bounding box center [884, 342] width 23 height 23
click at [0, 0] on input "radio" at bounding box center [0, 0] width 0 height 0
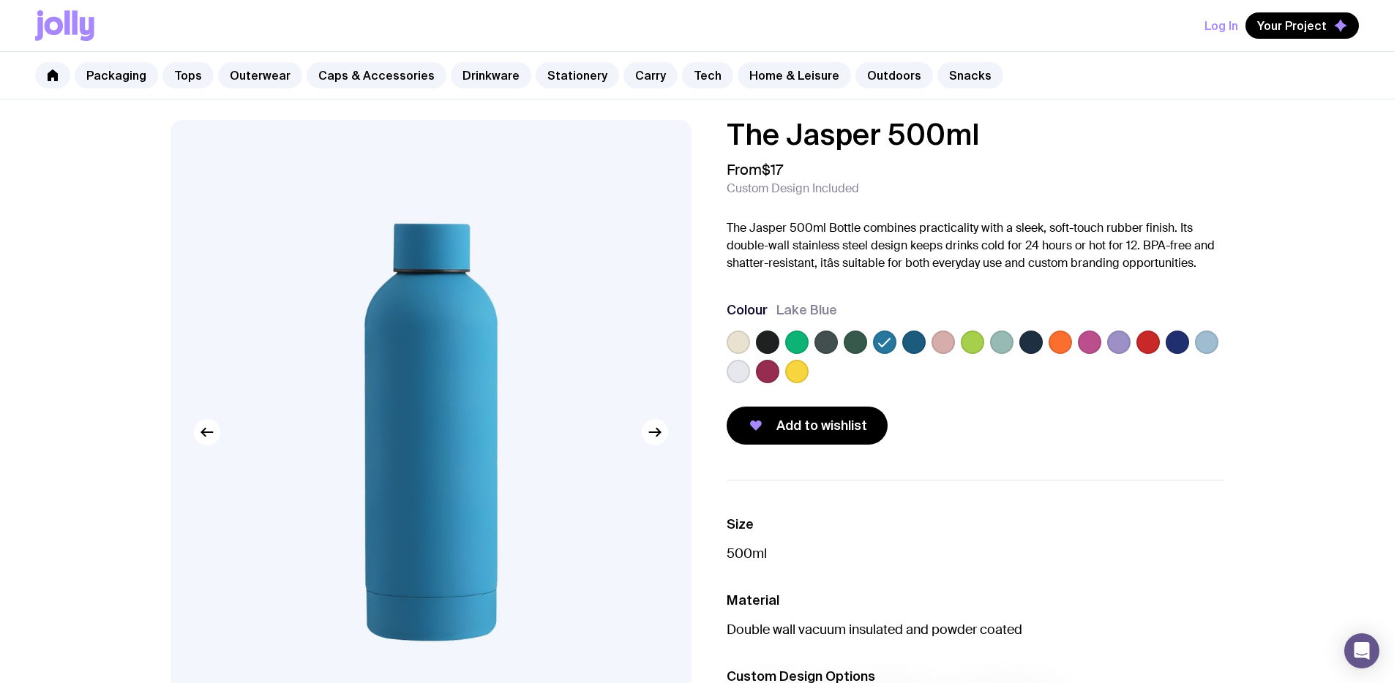
click at [915, 344] on label at bounding box center [913, 342] width 23 height 23
click at [0, 0] on input "radio" at bounding box center [0, 0] width 0 height 0
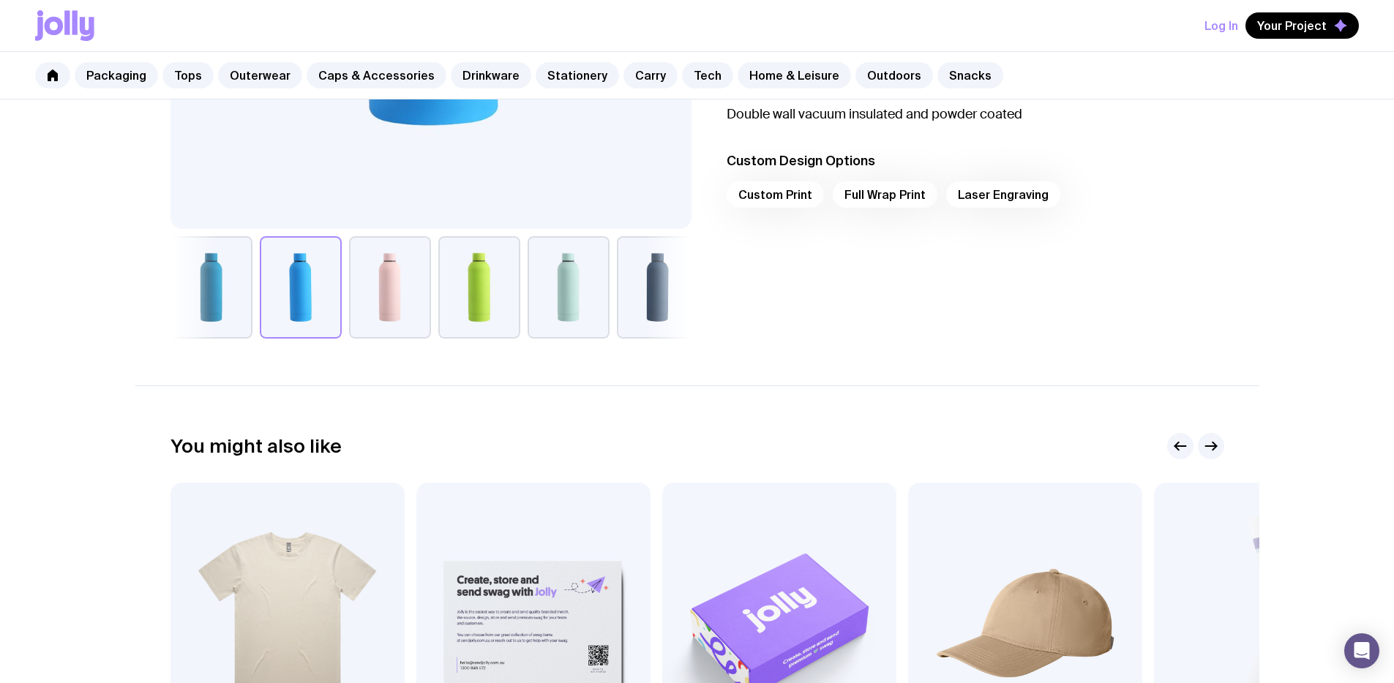
scroll to position [440, 0]
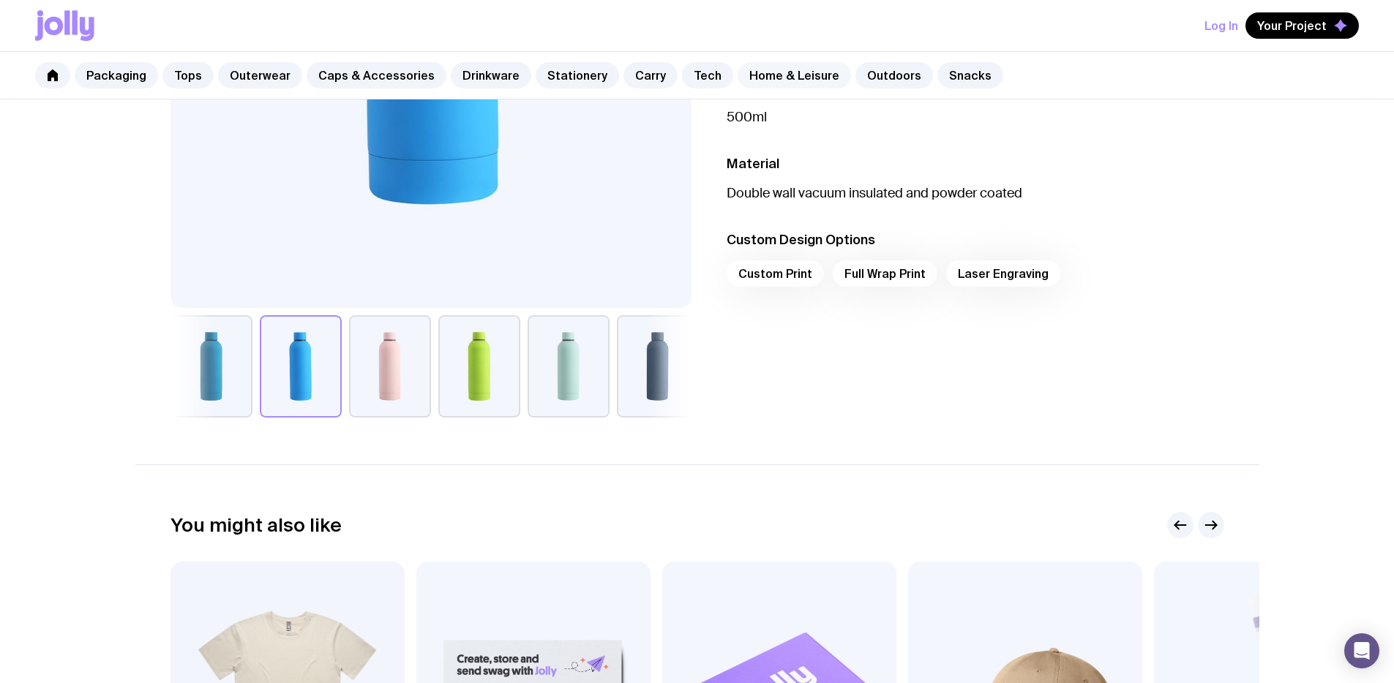
click at [796, 77] on link "Home & Leisure" at bounding box center [793, 75] width 113 height 26
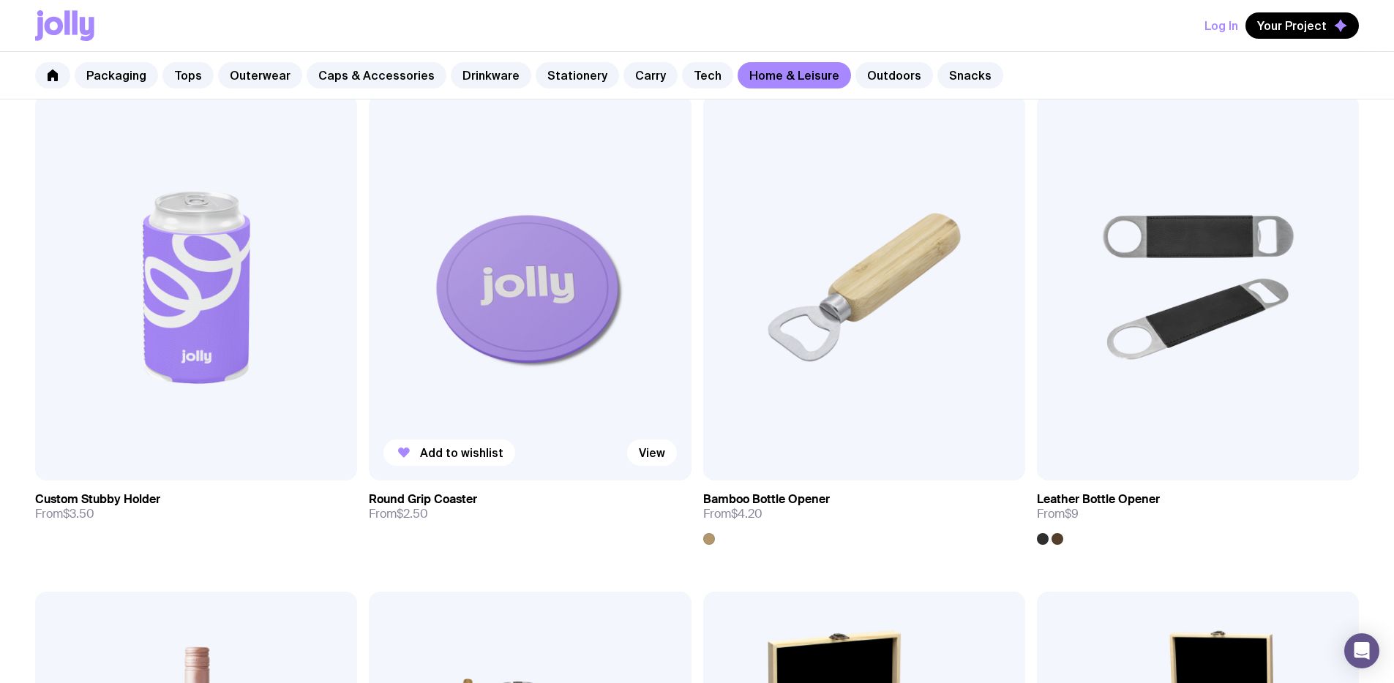
scroll to position [274, 0]
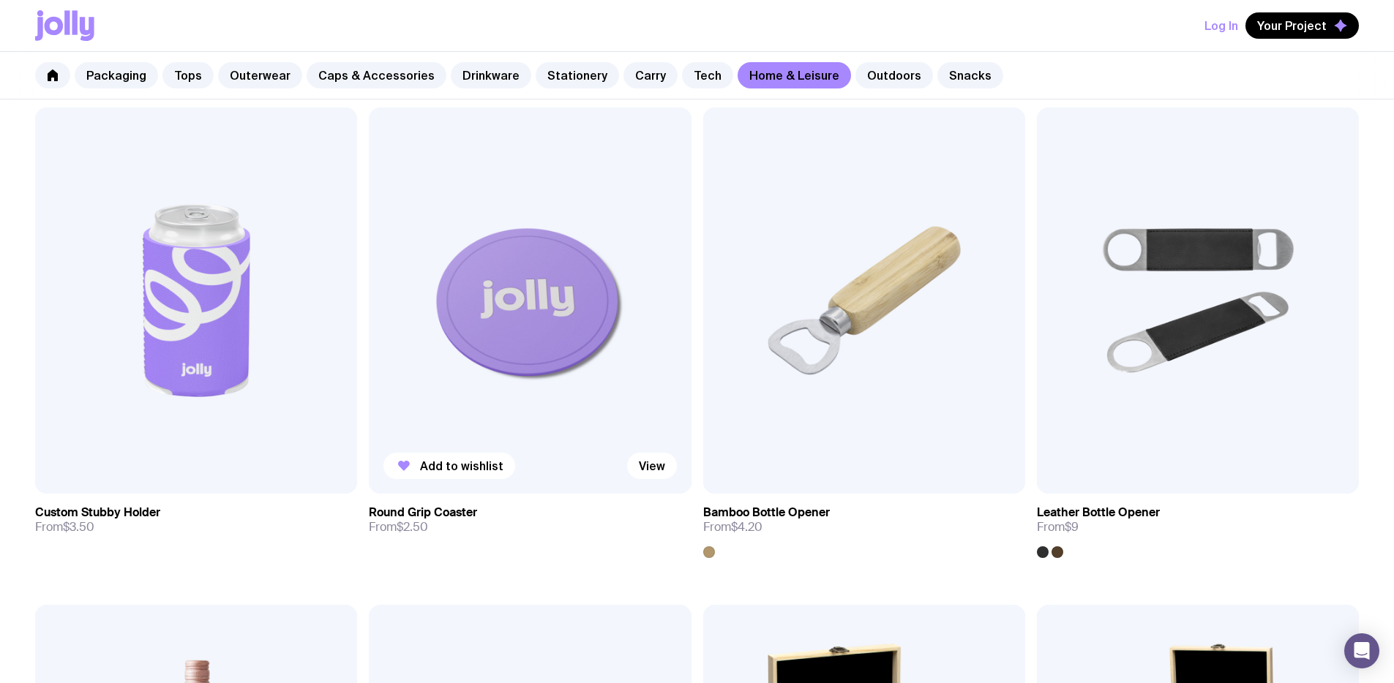
click at [369, 243] on img at bounding box center [530, 301] width 322 height 386
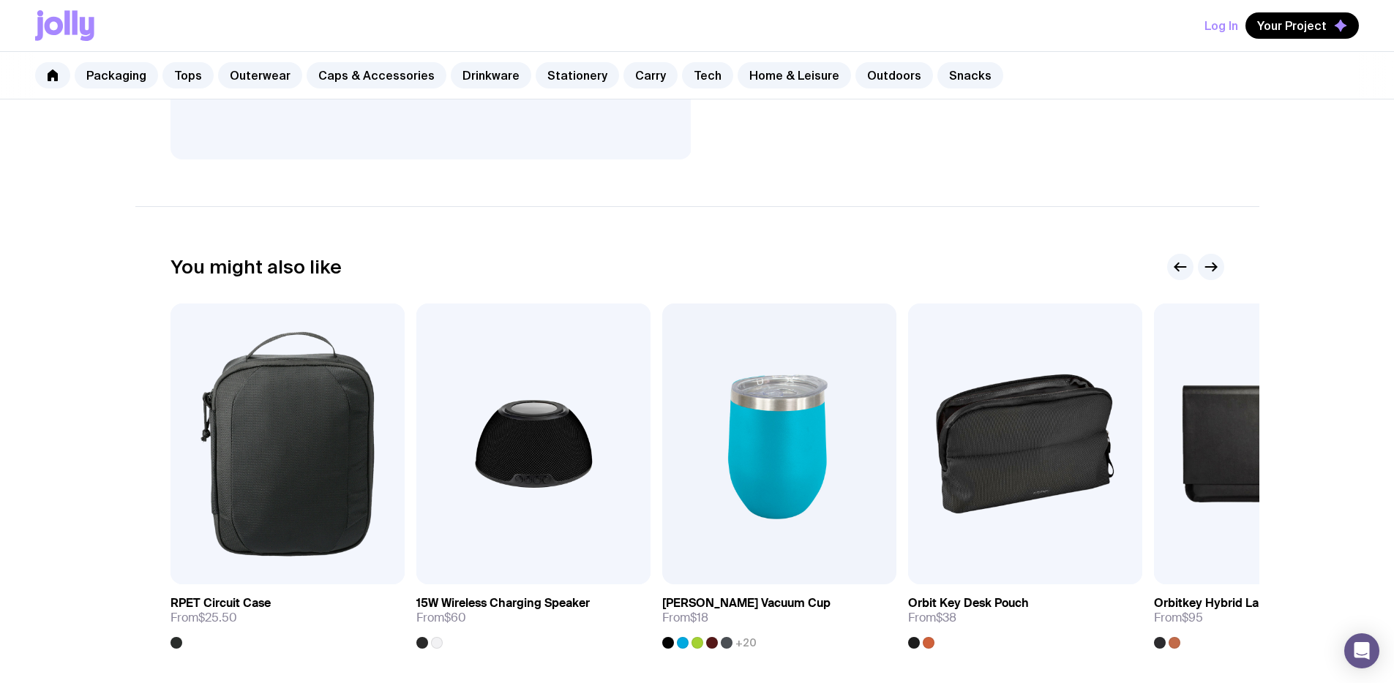
scroll to position [607, 0]
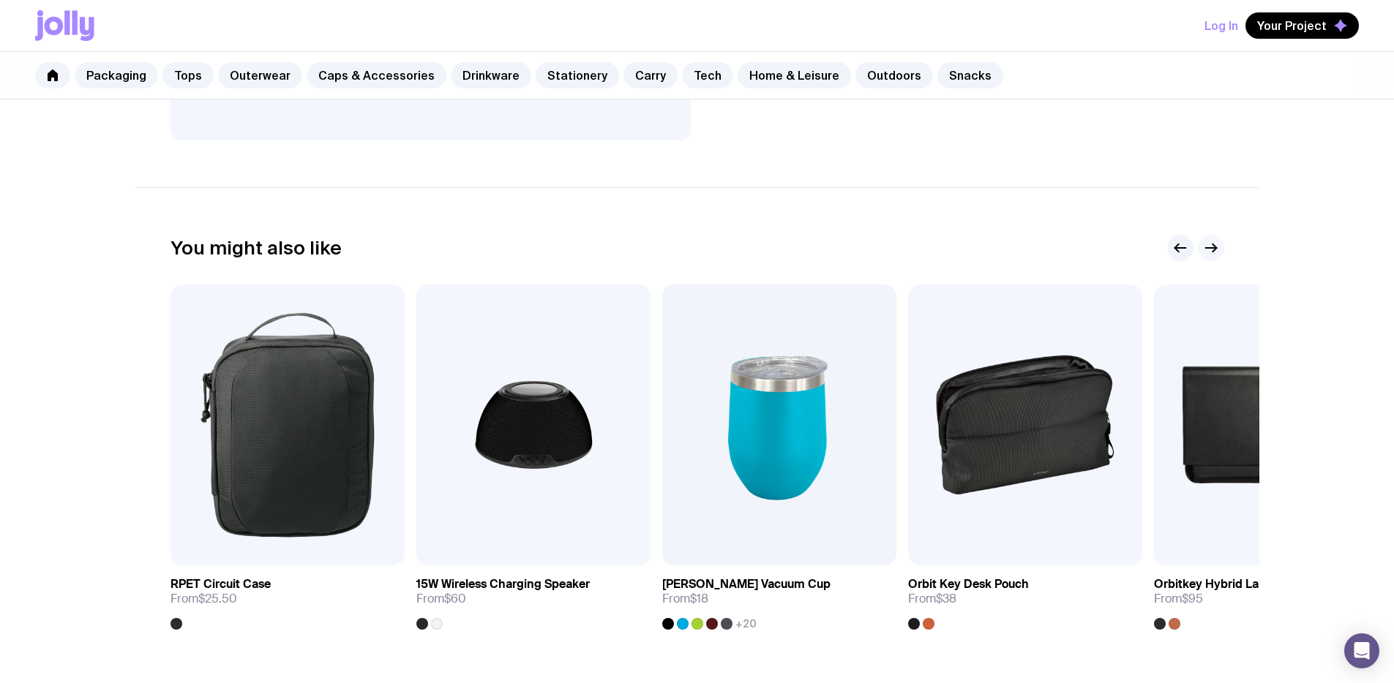
click at [1212, 241] on icon "button" at bounding box center [1211, 248] width 18 height 18
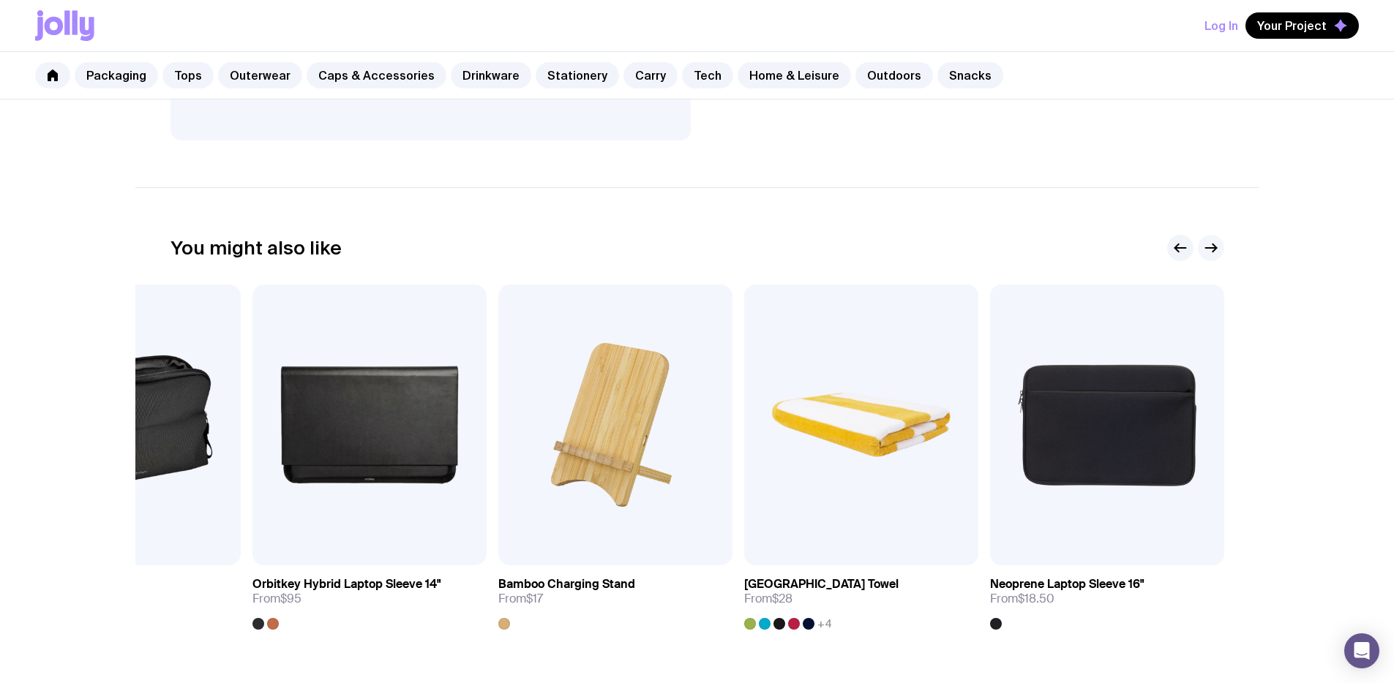
click at [1212, 241] on icon "button" at bounding box center [1211, 248] width 18 height 18
click at [1209, 250] on icon "button" at bounding box center [1211, 248] width 18 height 18
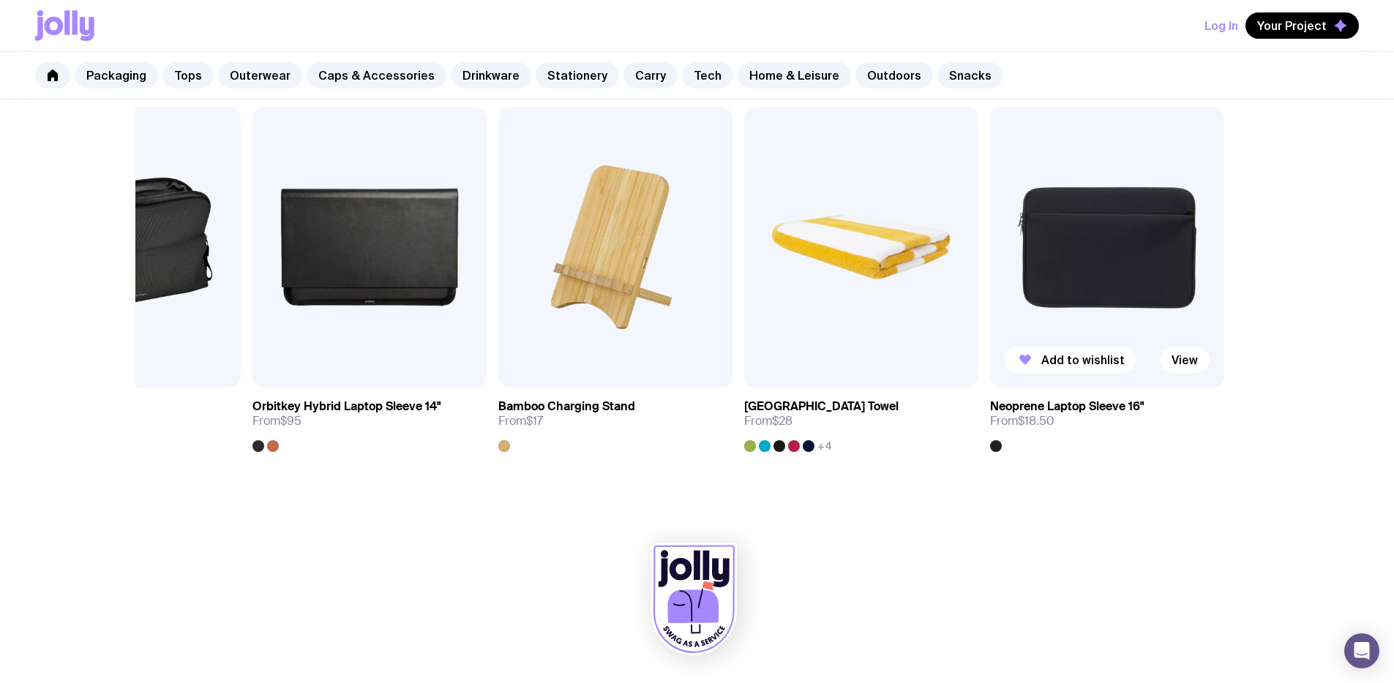
scroll to position [0, 0]
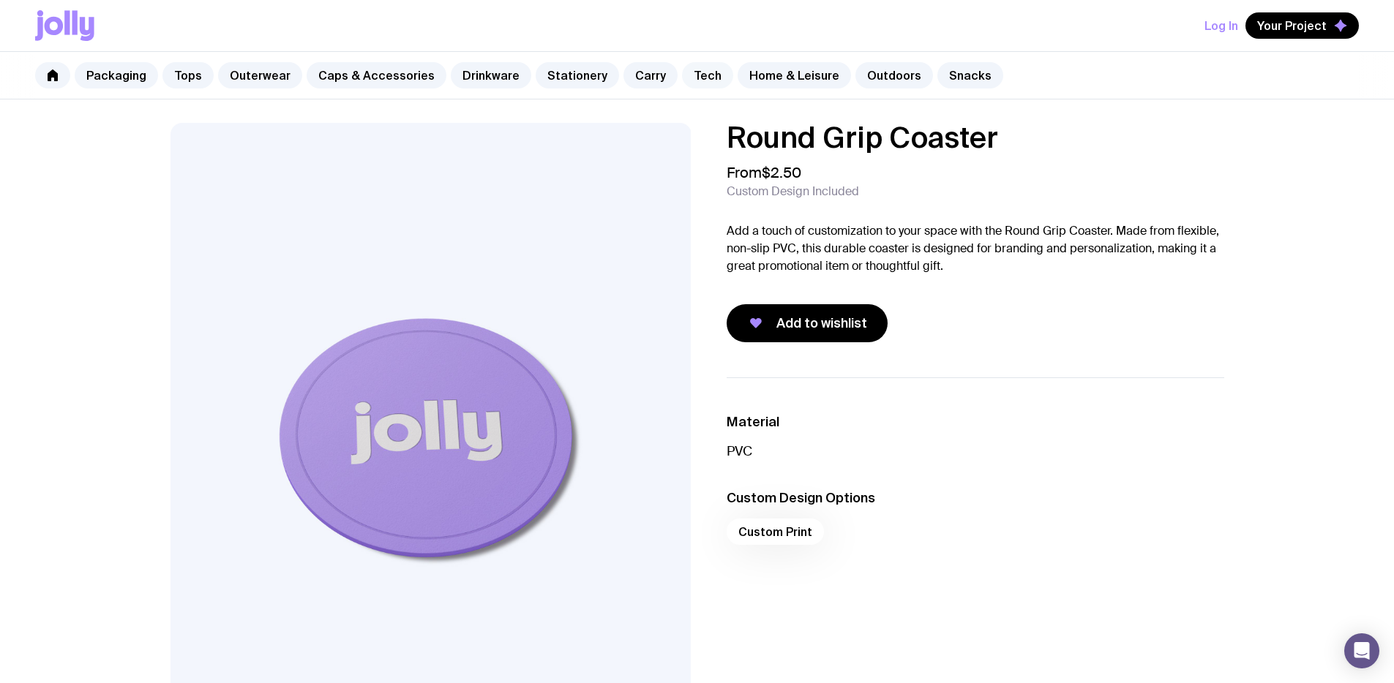
click at [694, 76] on link "Tech" at bounding box center [707, 75] width 51 height 26
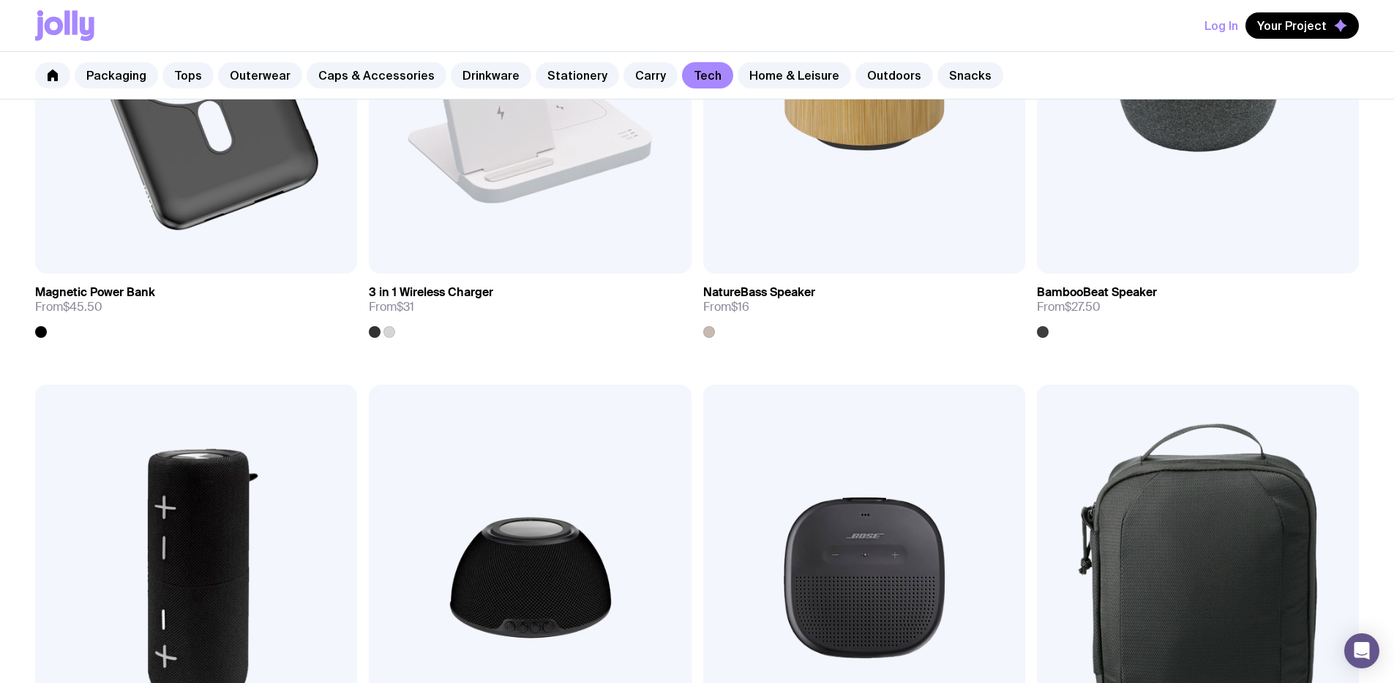
scroll to position [1492, 0]
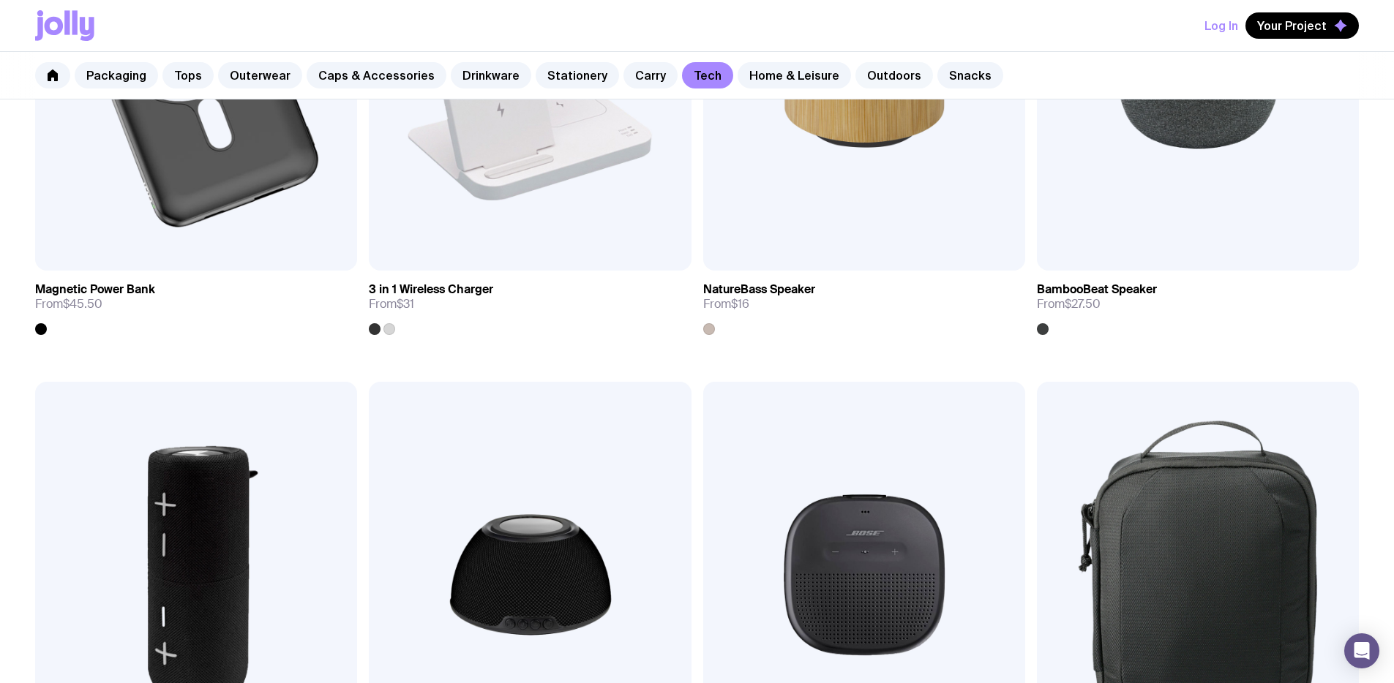
click at [855, 71] on link "Outdoors" at bounding box center [894, 75] width 78 height 26
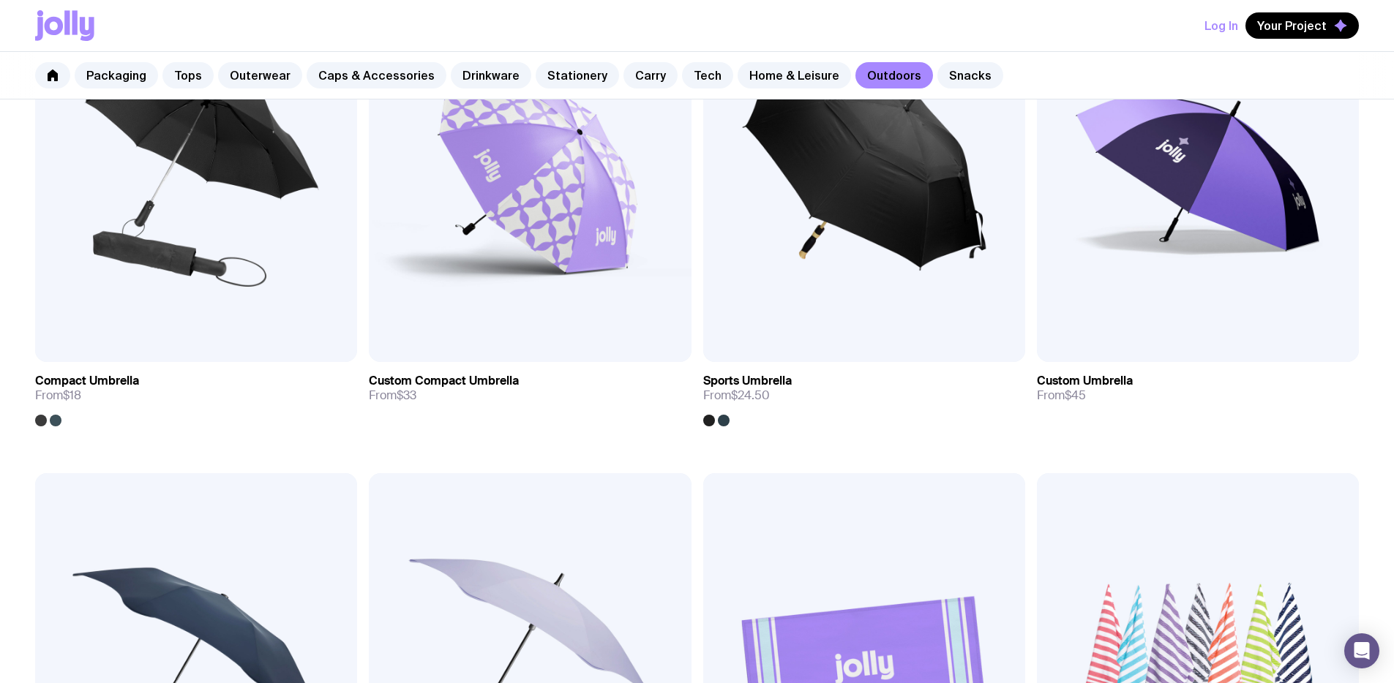
scroll to position [551, 0]
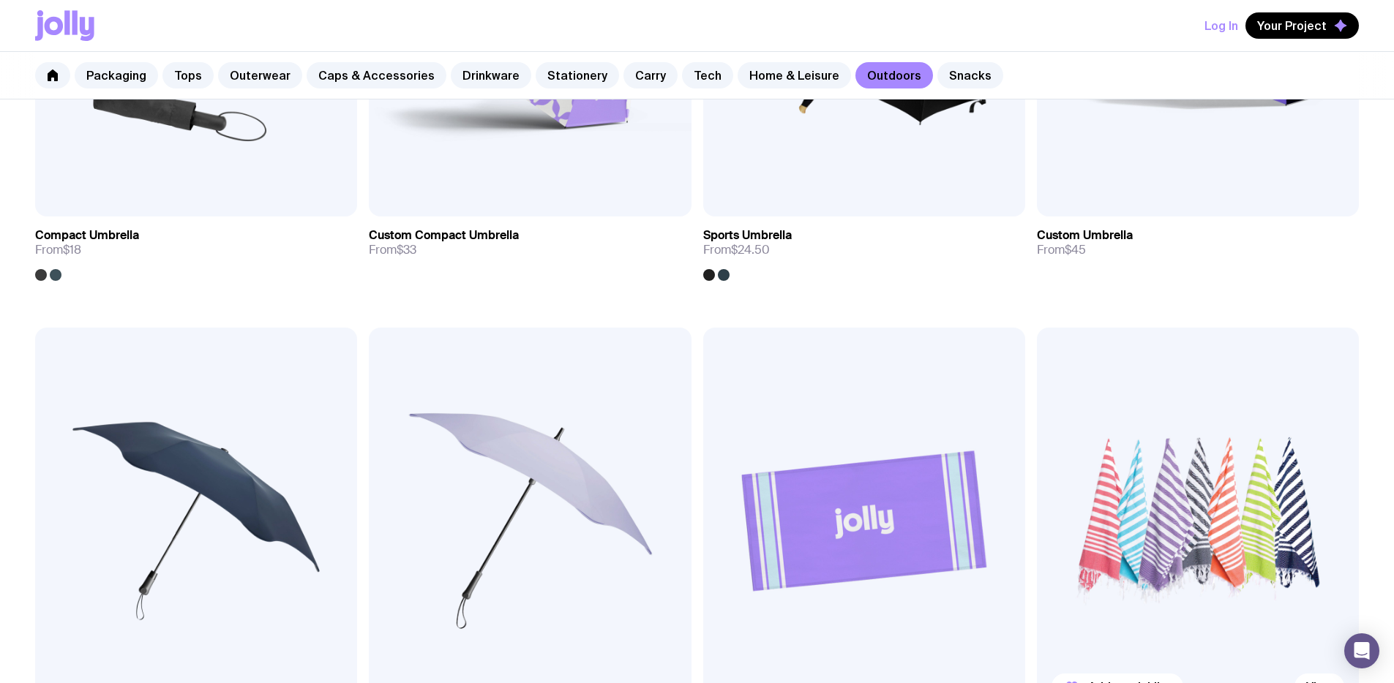
click at [1037, 341] on img at bounding box center [1198, 521] width 322 height 386
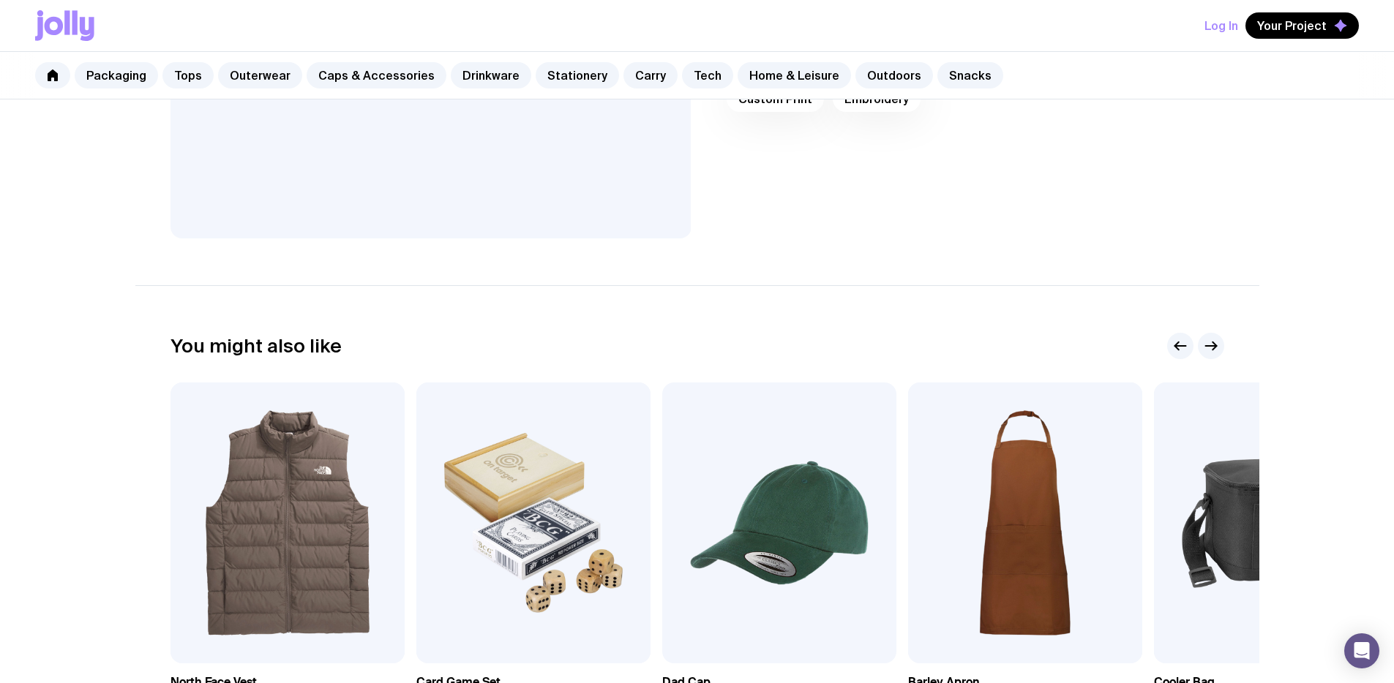
scroll to position [525, 0]
